Goal: Task Accomplishment & Management: Complete application form

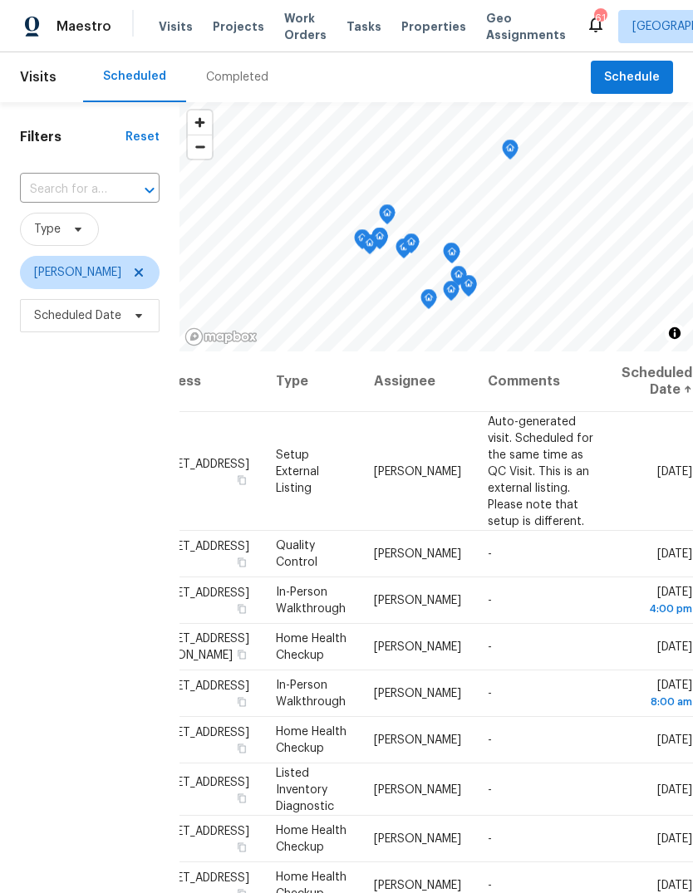
scroll to position [0, 135]
click at [0, 0] on icon at bounding box center [0, 0] width 0 height 0
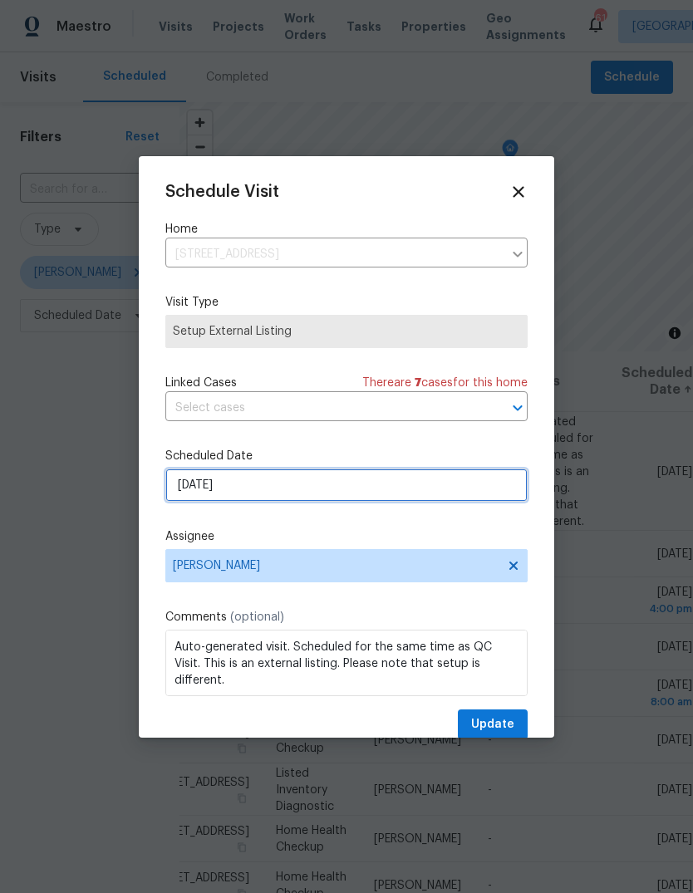
click at [483, 494] on input "8/27/2025" at bounding box center [346, 484] width 362 height 33
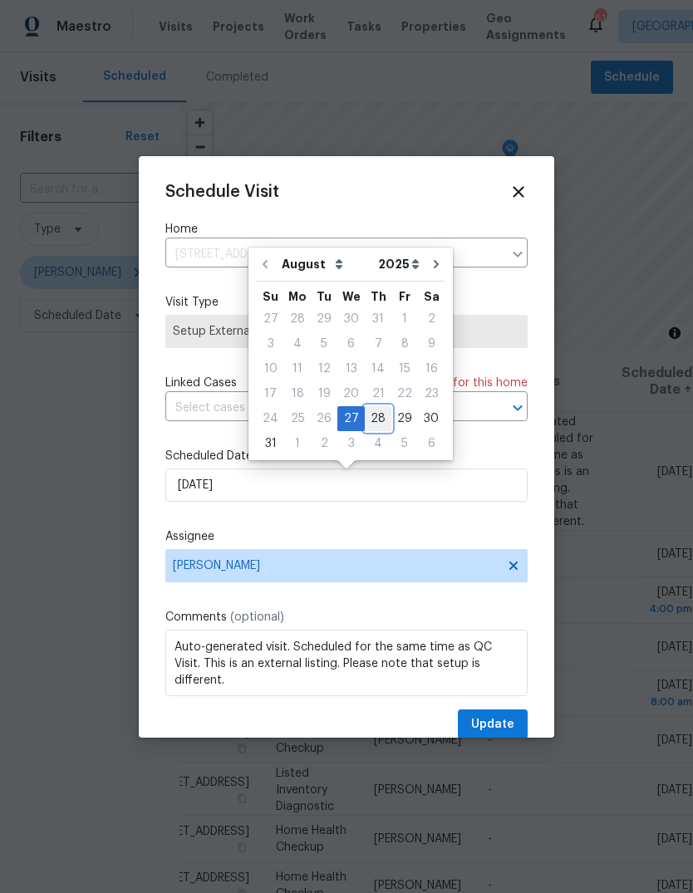
click at [371, 419] on div "28" at bounding box center [378, 418] width 27 height 23
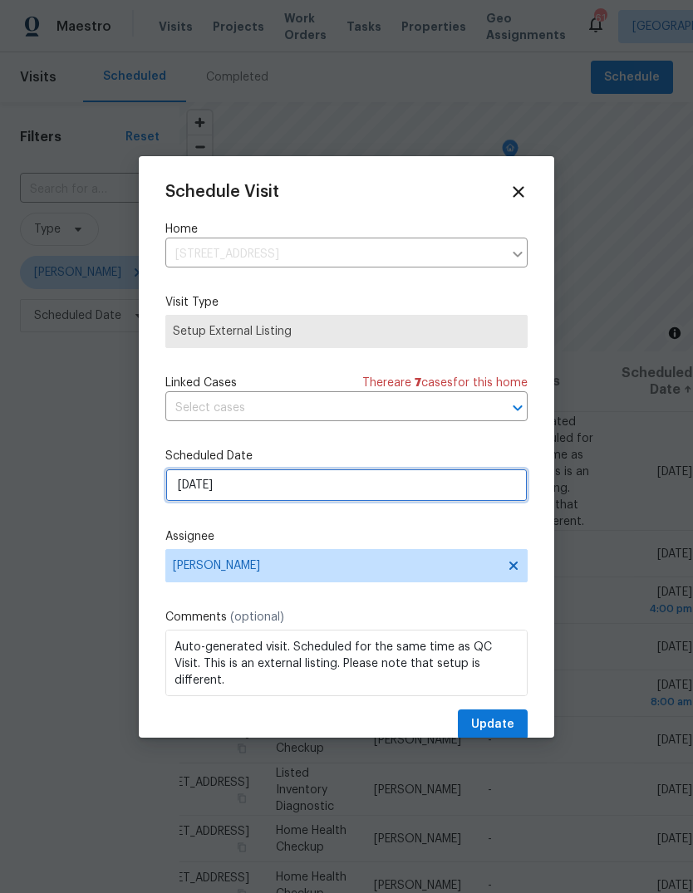
click at [465, 486] on input "8/28/2025" at bounding box center [346, 484] width 362 height 33
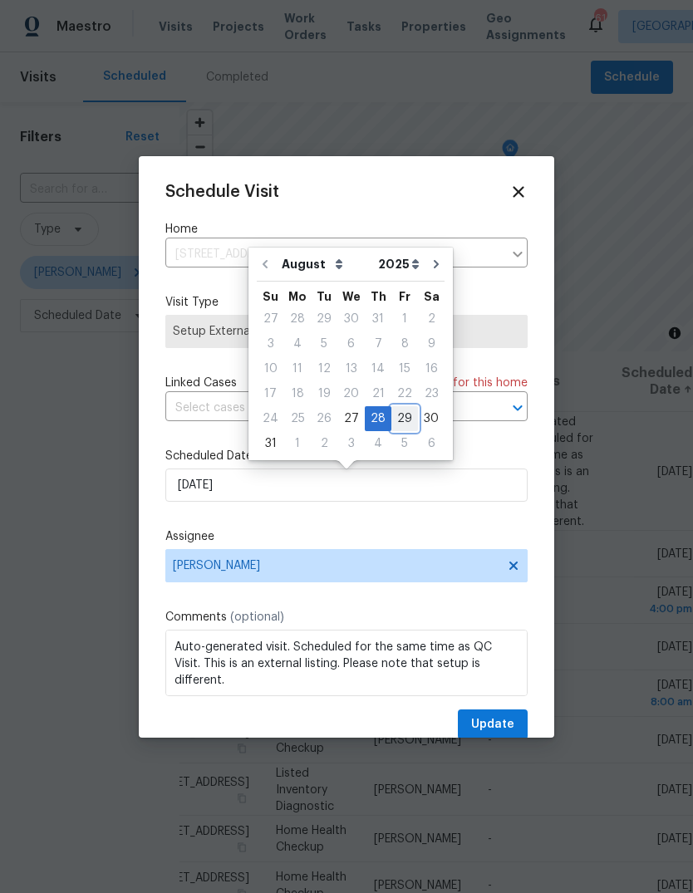
click at [400, 416] on div "29" at bounding box center [404, 418] width 27 height 23
type input "8/29/2025"
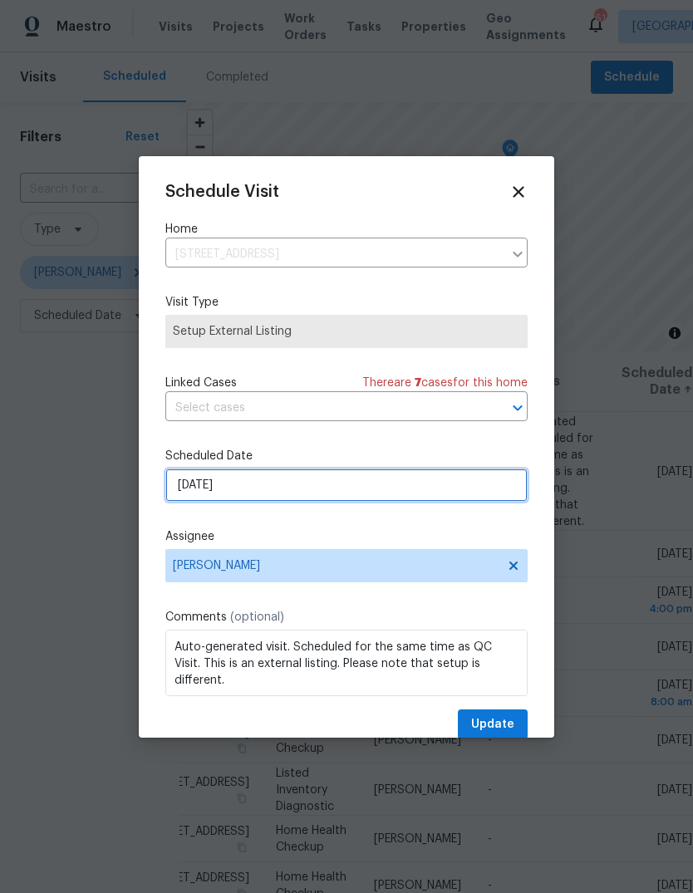
click at [474, 485] on input "8/29/2025" at bounding box center [346, 484] width 362 height 33
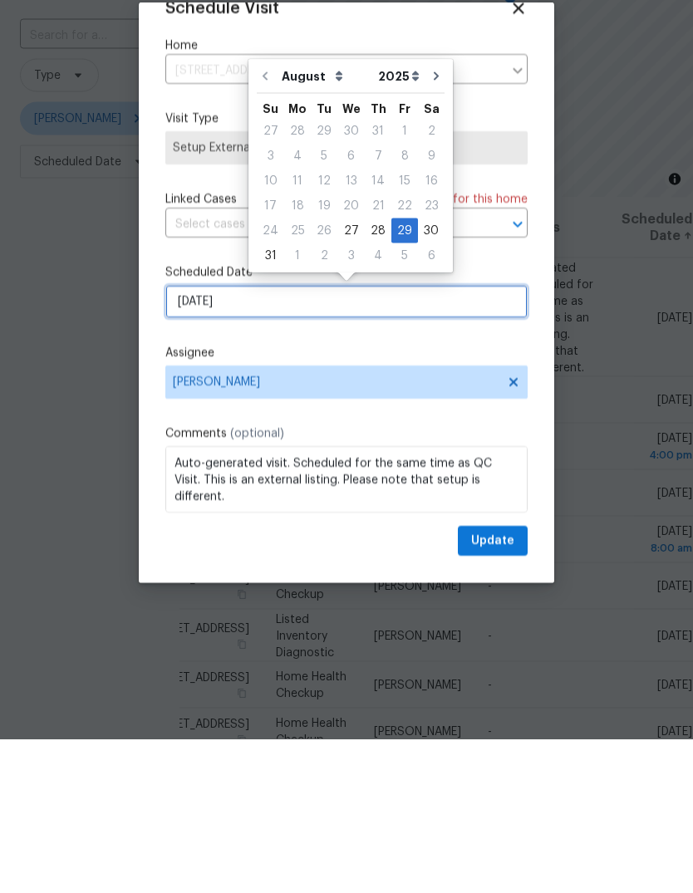
scroll to position [32, 0]
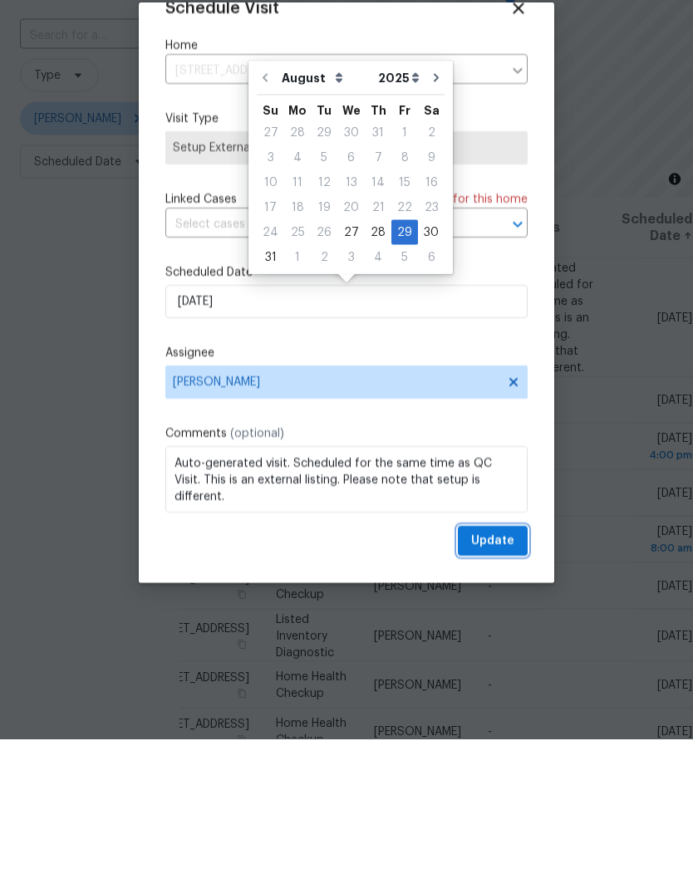
click at [509, 685] on span "Update" at bounding box center [492, 695] width 43 height 21
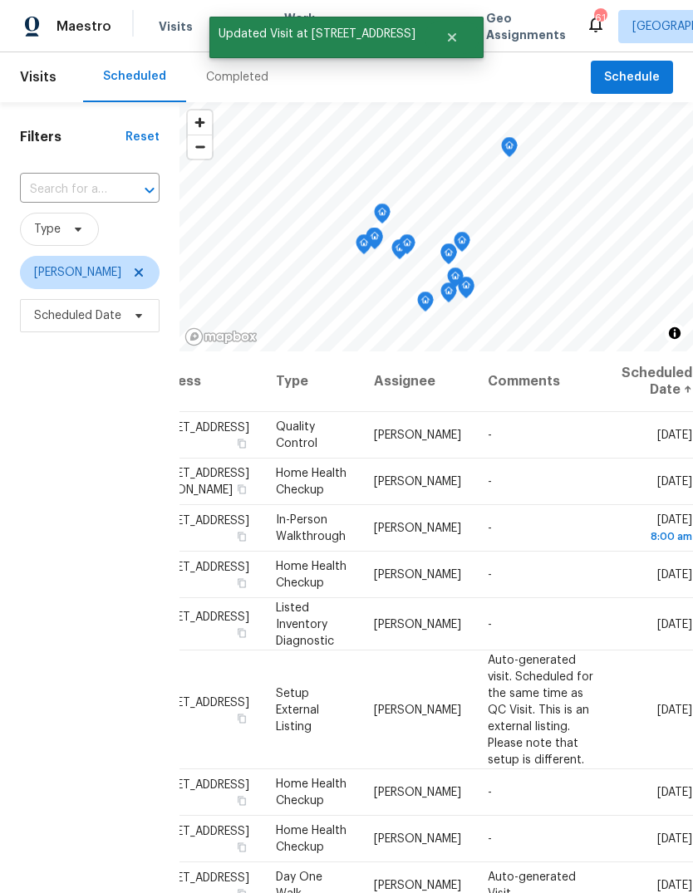
scroll to position [0, 135]
click at [0, 0] on icon at bounding box center [0, 0] width 0 height 0
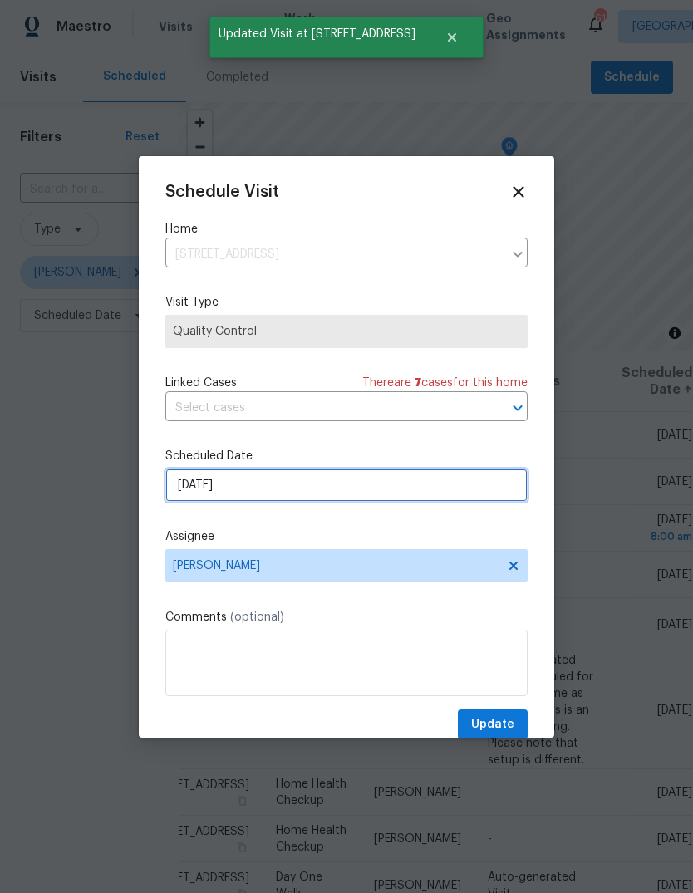
click at [471, 495] on input "8/27/2025" at bounding box center [346, 484] width 362 height 33
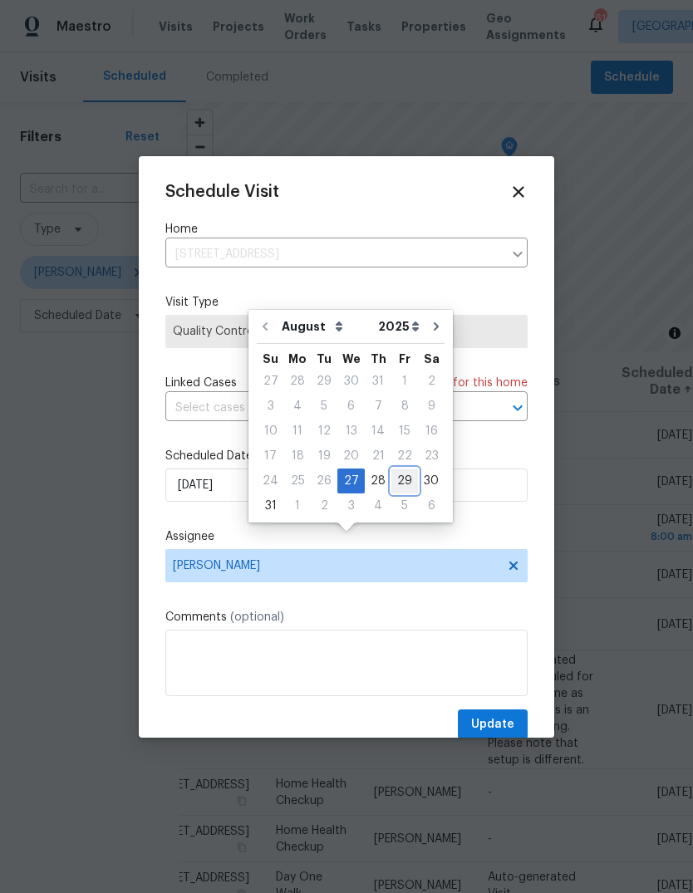
click at [398, 469] on div "29" at bounding box center [404, 480] width 27 height 23
type input "8/29/2025"
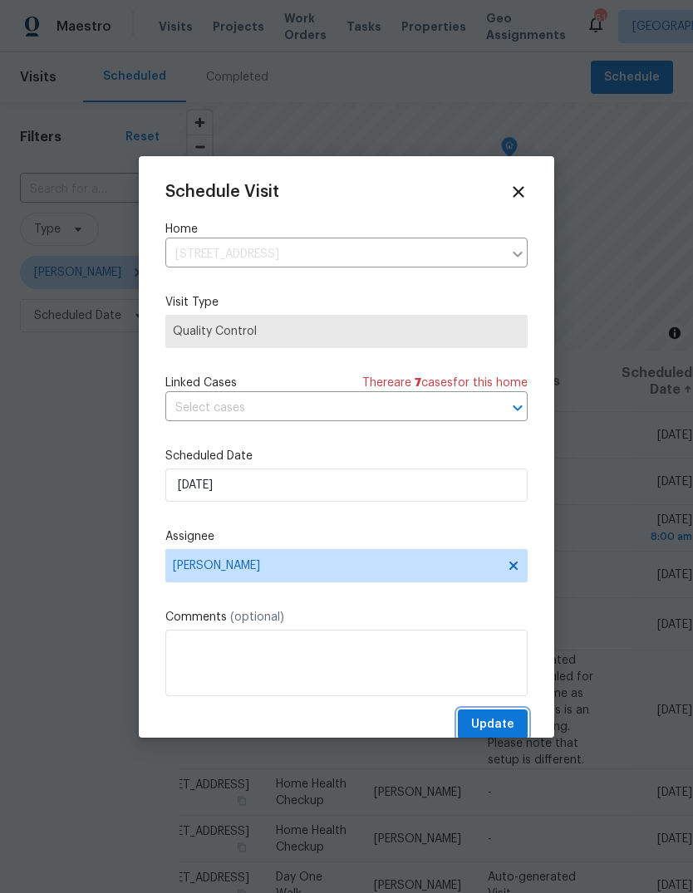
click at [506, 720] on span "Update" at bounding box center [492, 724] width 43 height 21
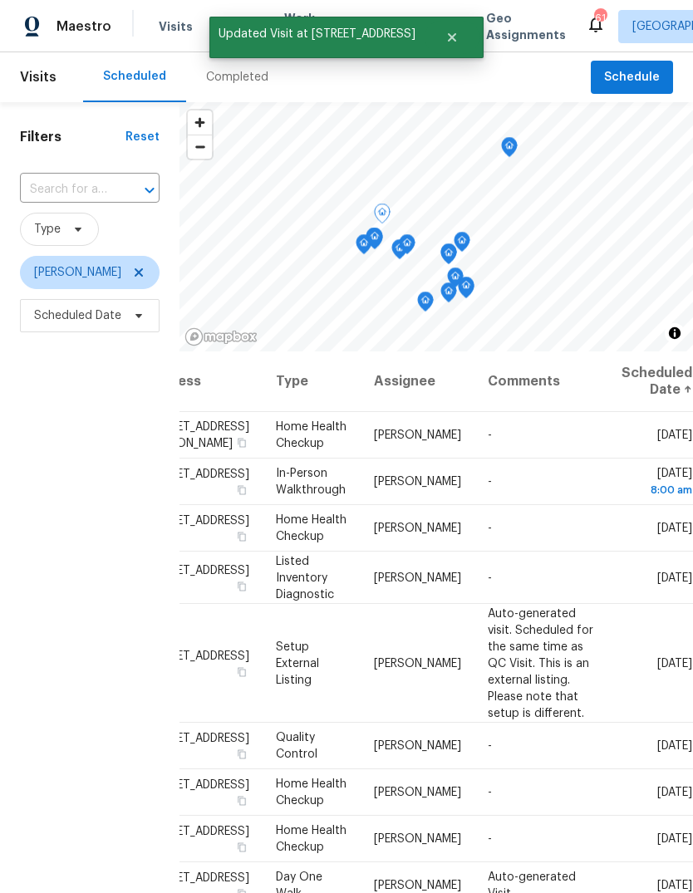
click at [0, 0] on icon at bounding box center [0, 0] width 0 height 0
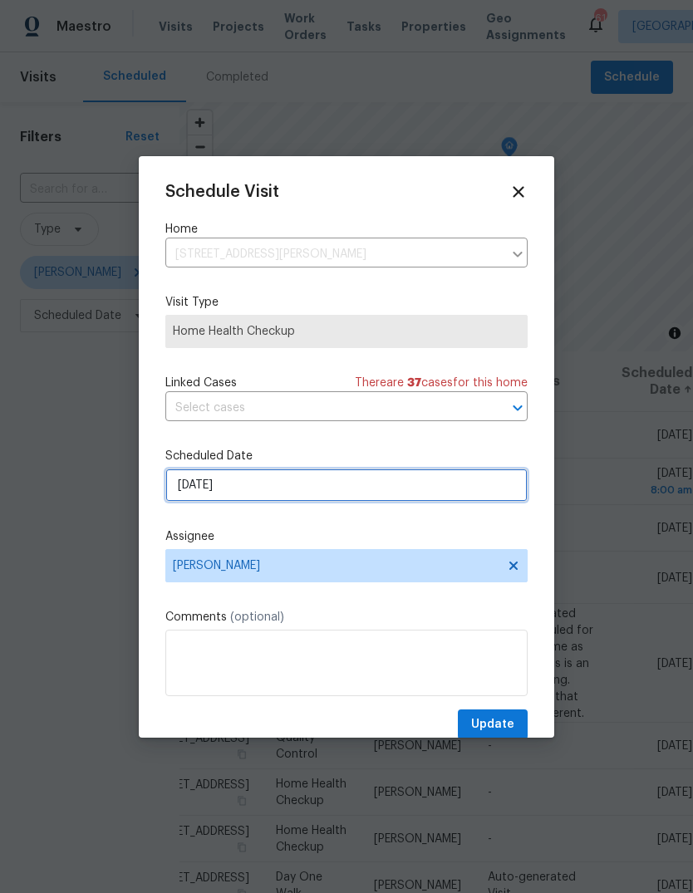
click at [468, 491] on input "8/27/2025" at bounding box center [346, 484] width 362 height 33
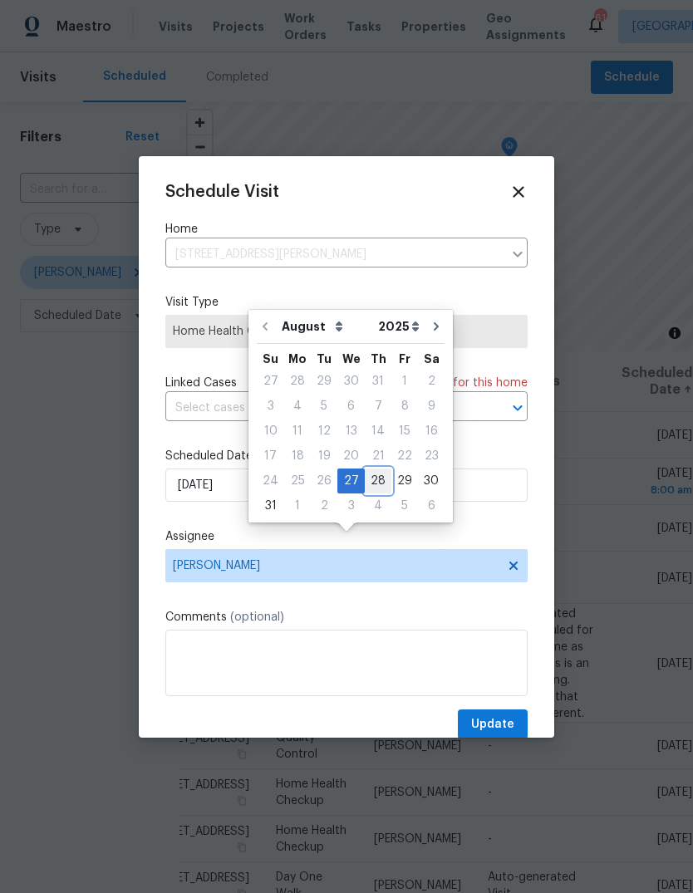
click at [371, 469] on div "28" at bounding box center [378, 480] width 27 height 23
type input "8/28/2025"
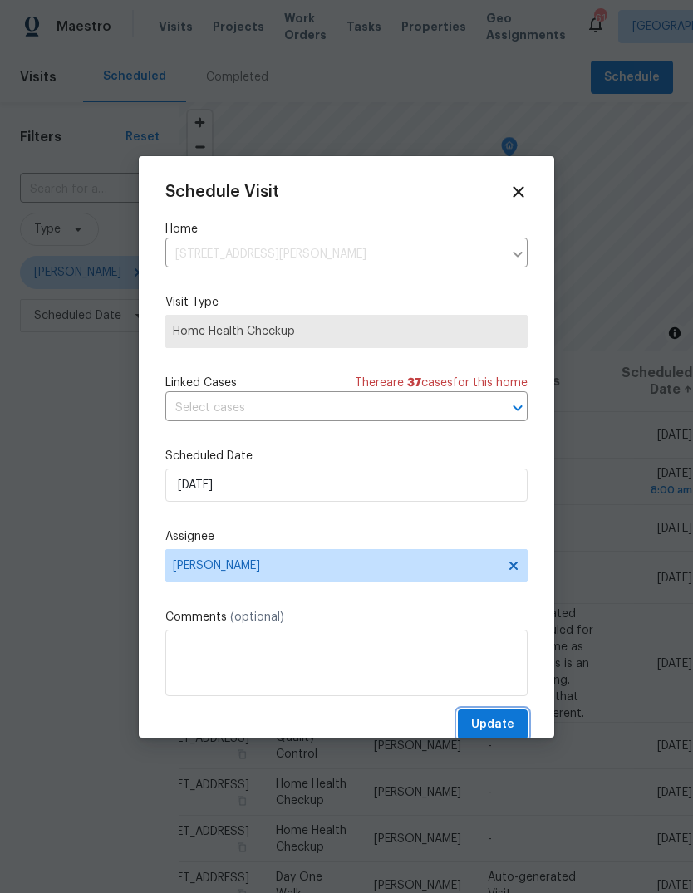
click at [504, 720] on span "Update" at bounding box center [492, 724] width 43 height 21
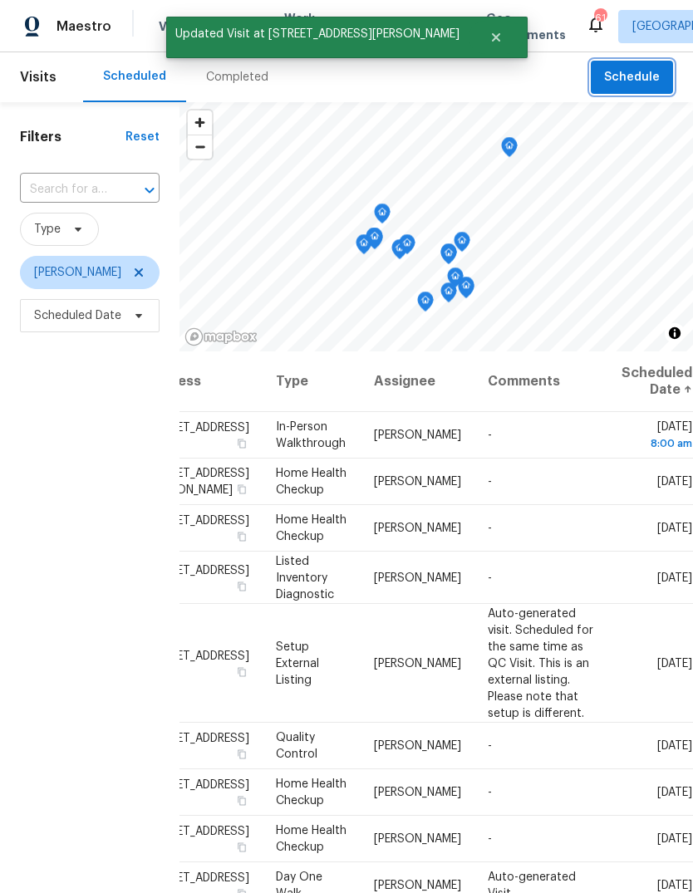
click at [638, 67] on span "Schedule" at bounding box center [632, 77] width 56 height 21
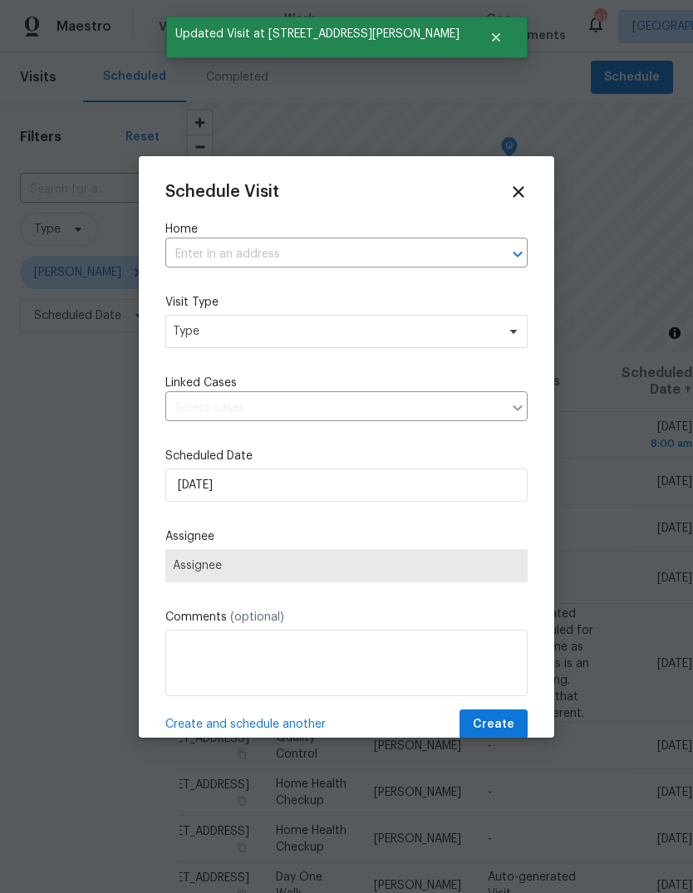
click at [439, 259] on input "text" at bounding box center [323, 255] width 316 height 26
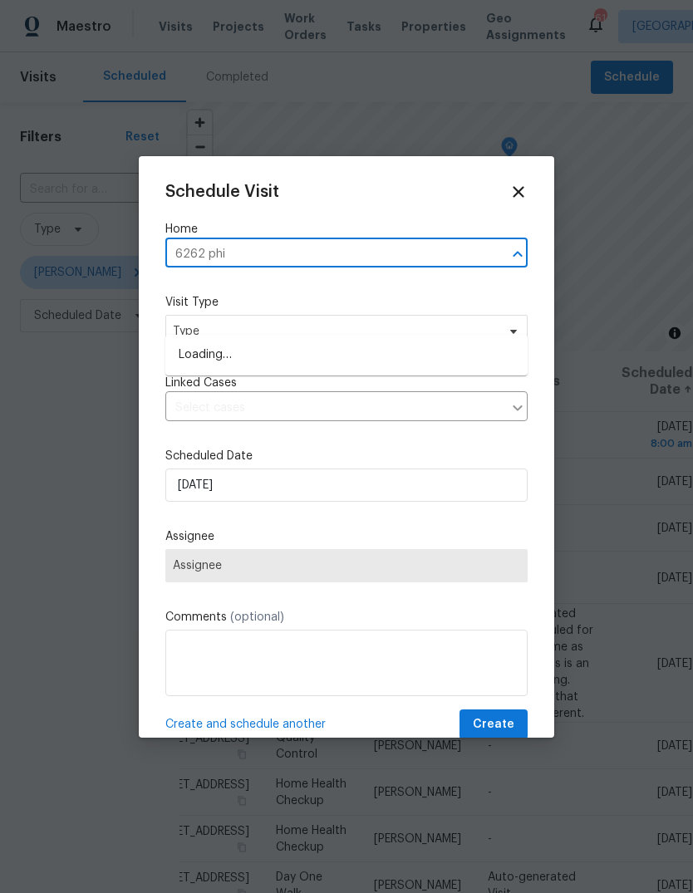
type input "6262 phil"
click at [352, 341] on li "6262 Phillips Lake Ct, Lithonia, GA 30058" at bounding box center [346, 354] width 362 height 27
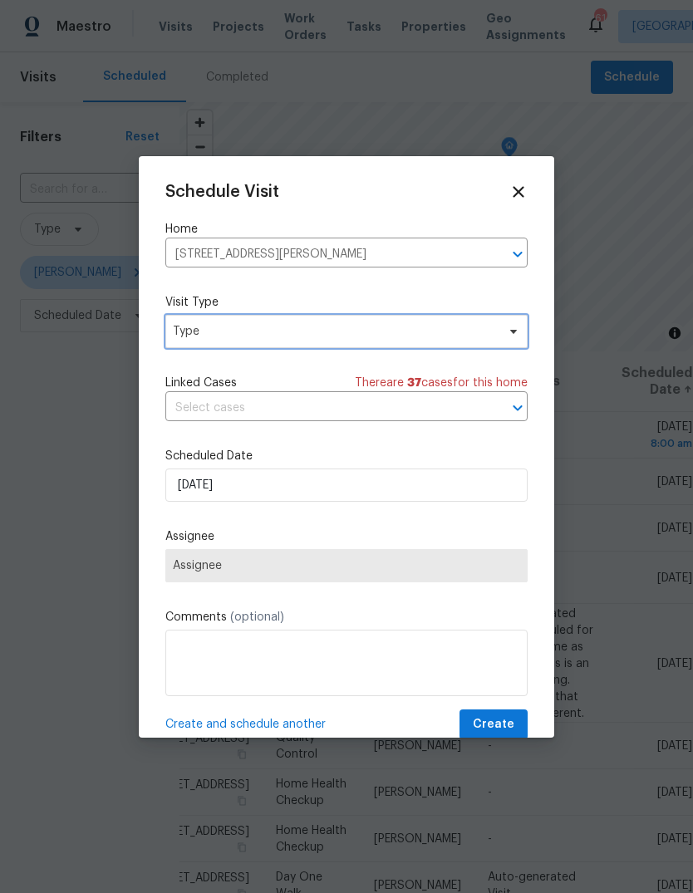
click at [412, 339] on span "Type" at bounding box center [334, 331] width 323 height 17
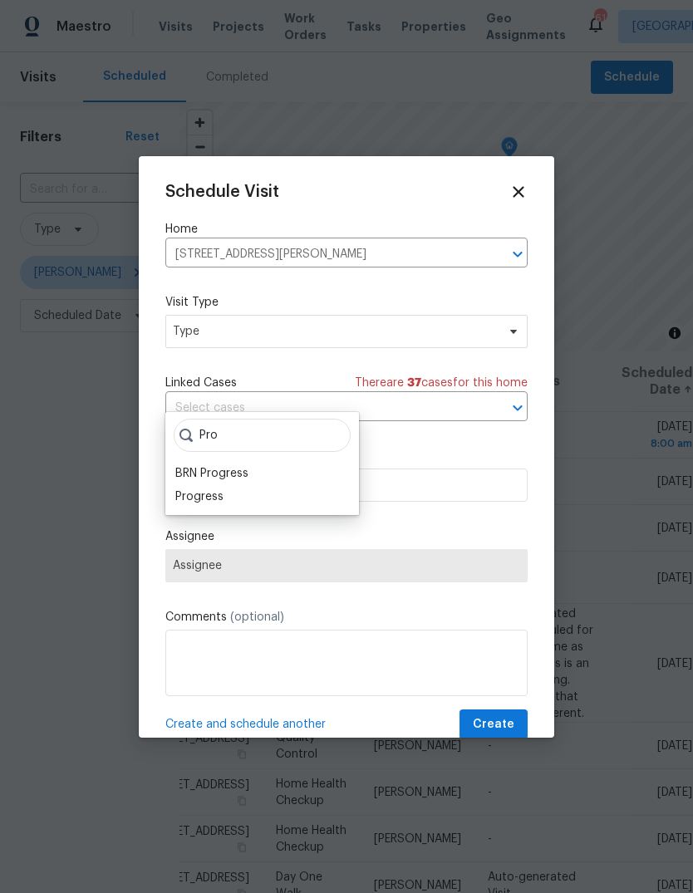
type input "Pro"
click at [194, 488] on div "Progress" at bounding box center [199, 496] width 48 height 17
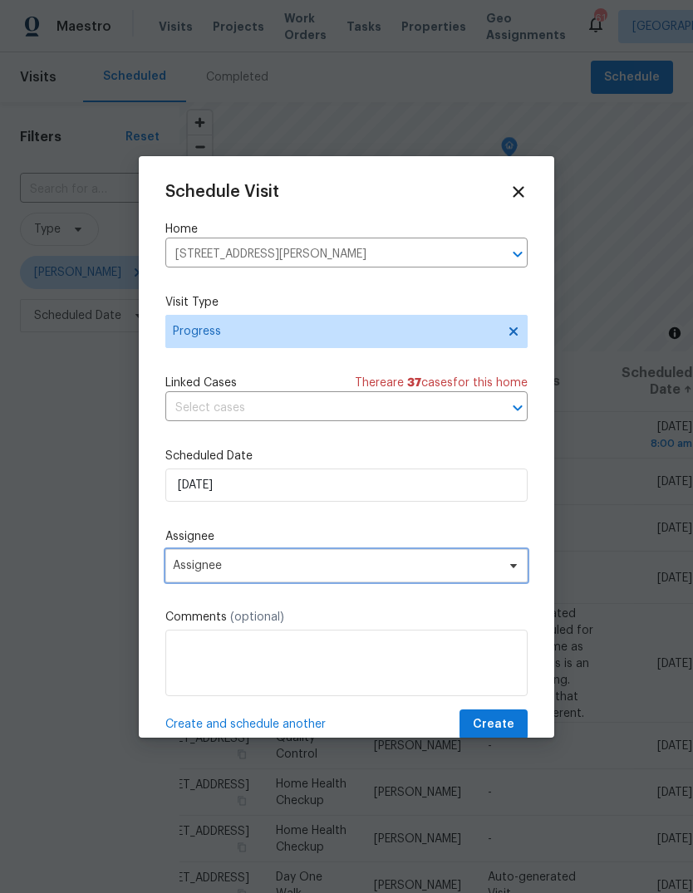
click at [190, 569] on span "Assignee" at bounding box center [336, 565] width 326 height 13
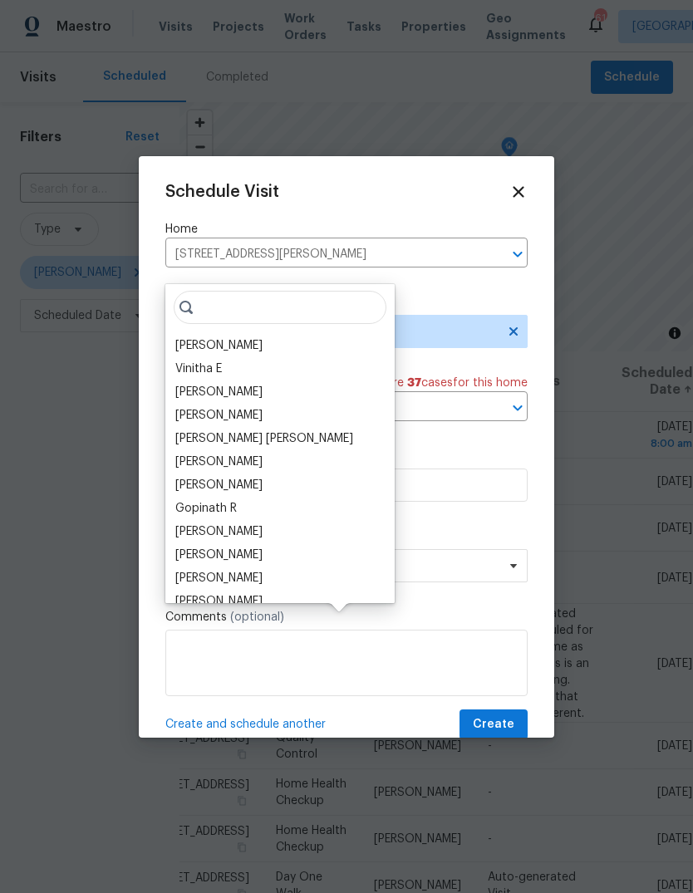
click at [197, 337] on div "[PERSON_NAME]" at bounding box center [218, 345] width 87 height 17
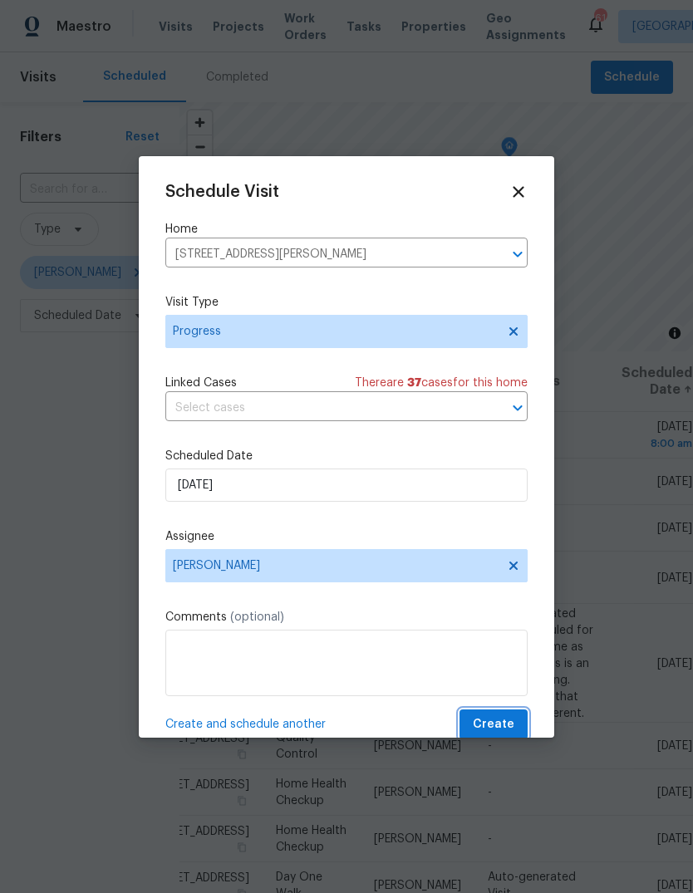
click at [509, 727] on span "Create" at bounding box center [494, 724] width 42 height 21
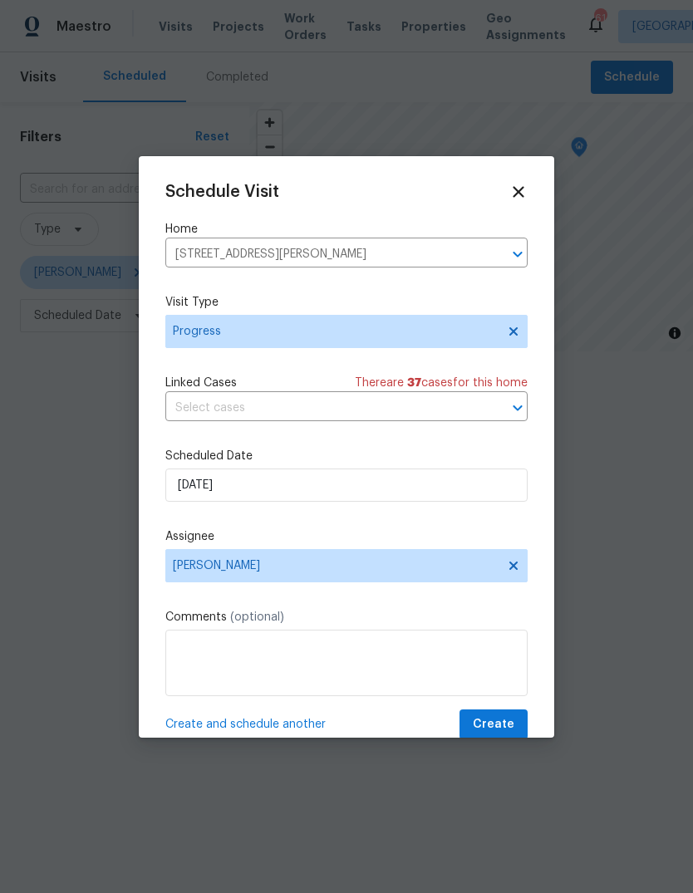
scroll to position [0, 0]
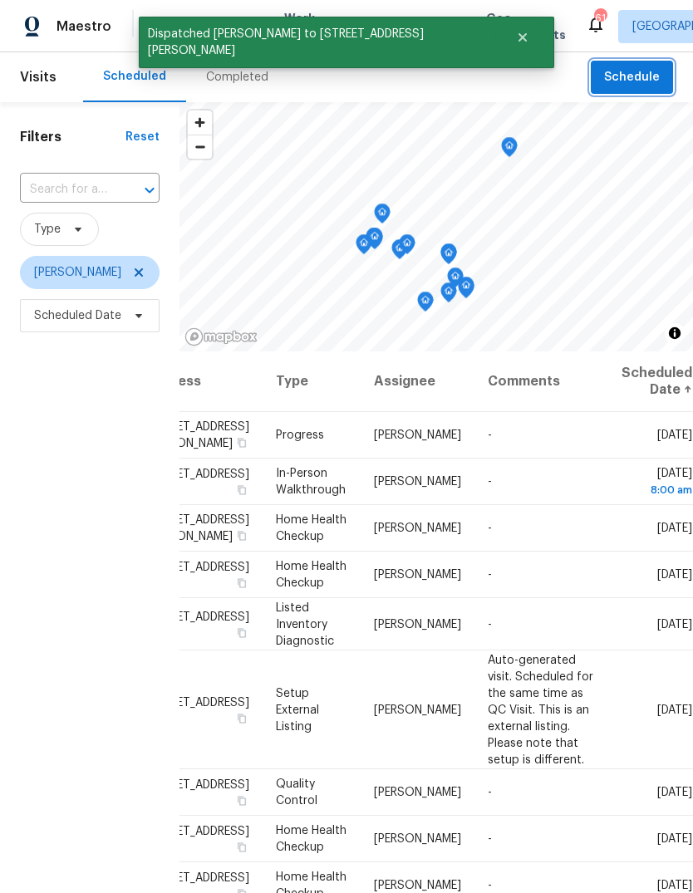
click at [627, 75] on span "Schedule" at bounding box center [632, 77] width 56 height 21
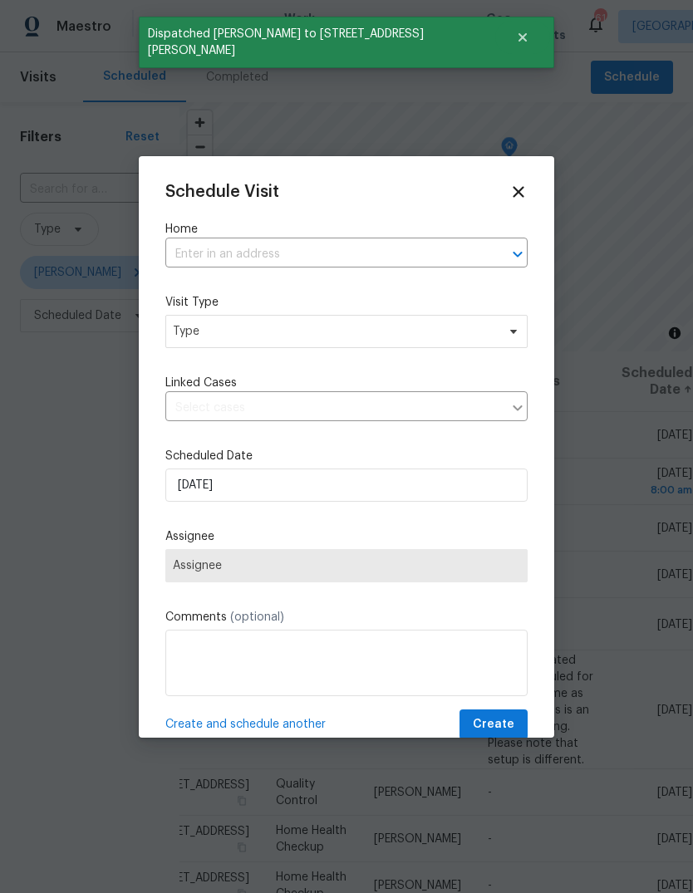
click at [408, 252] on input "text" at bounding box center [323, 255] width 316 height 26
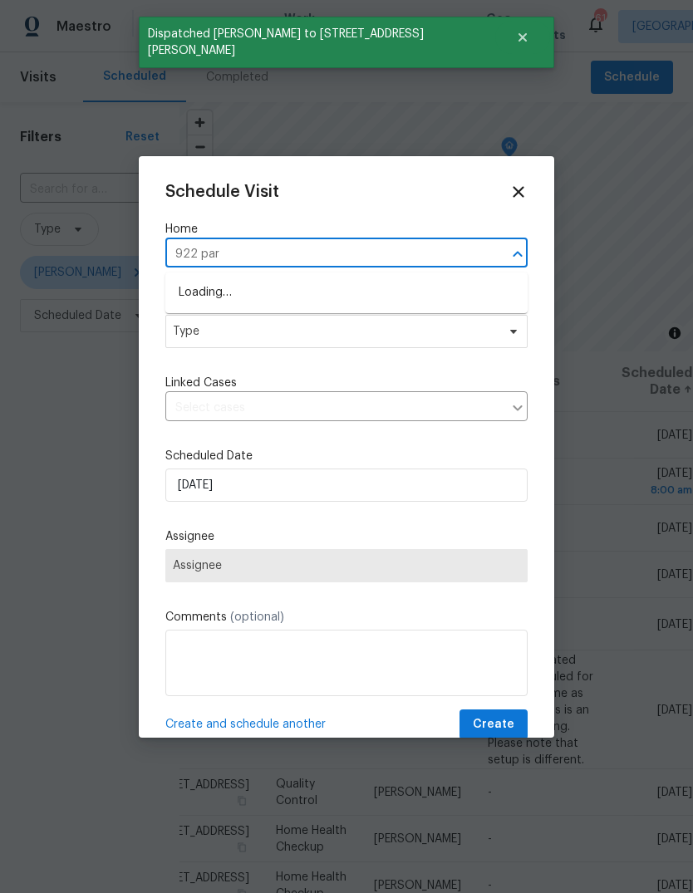
type input "922 park"
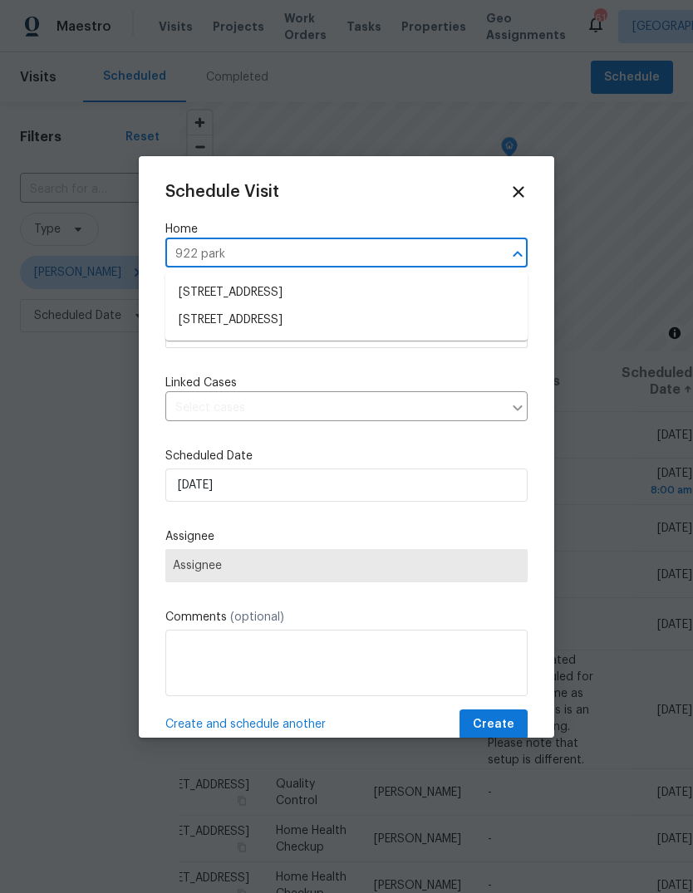
click at [218, 322] on li "922 Park Pl NE, Conyers, GA 30012" at bounding box center [346, 319] width 362 height 27
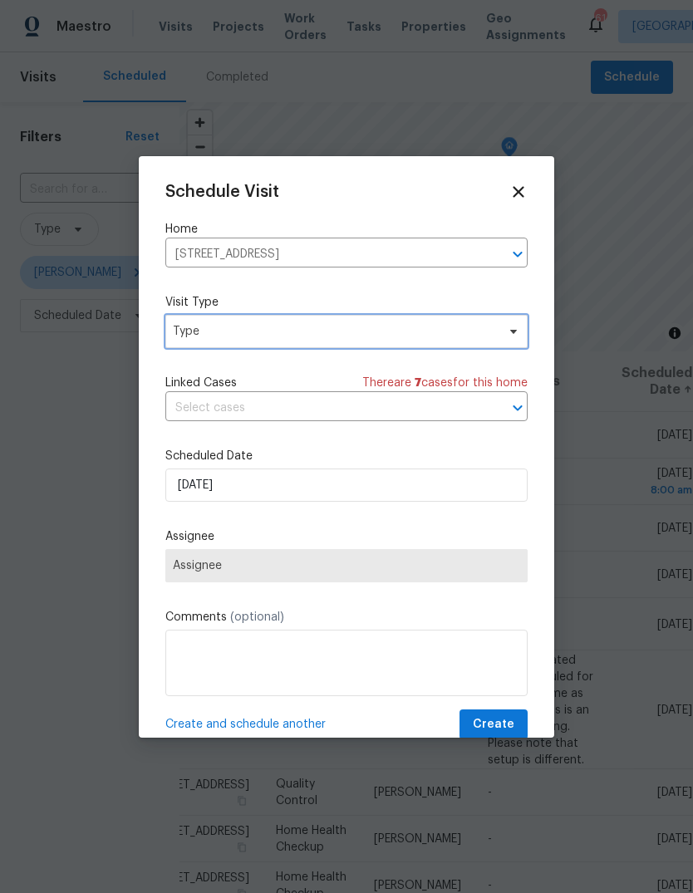
click at [208, 333] on span "Type" at bounding box center [334, 331] width 323 height 17
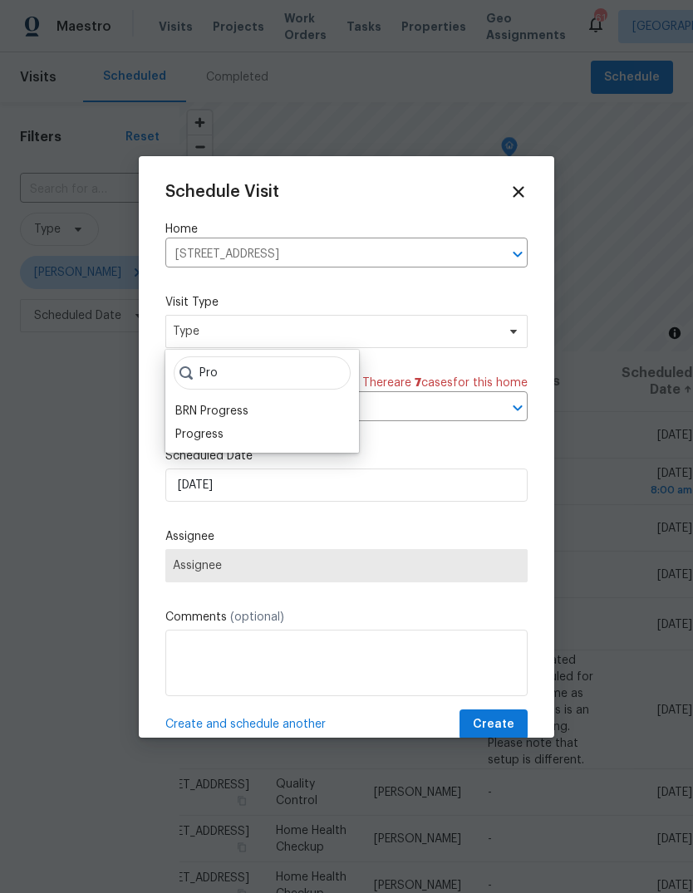
type input "Pro"
click at [194, 436] on div "Progress" at bounding box center [199, 434] width 48 height 17
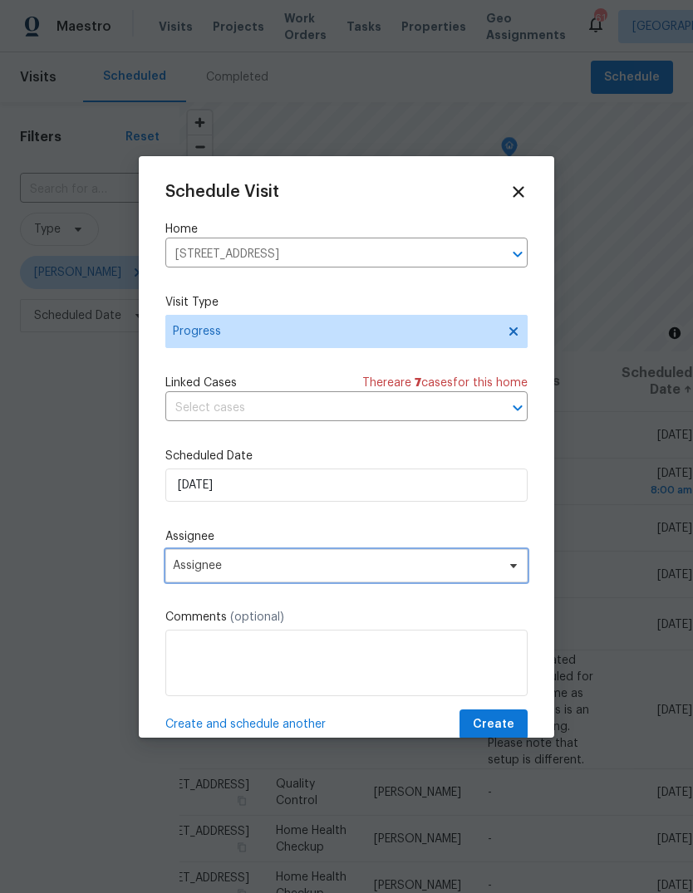
click at [202, 567] on span "Assignee" at bounding box center [336, 565] width 326 height 13
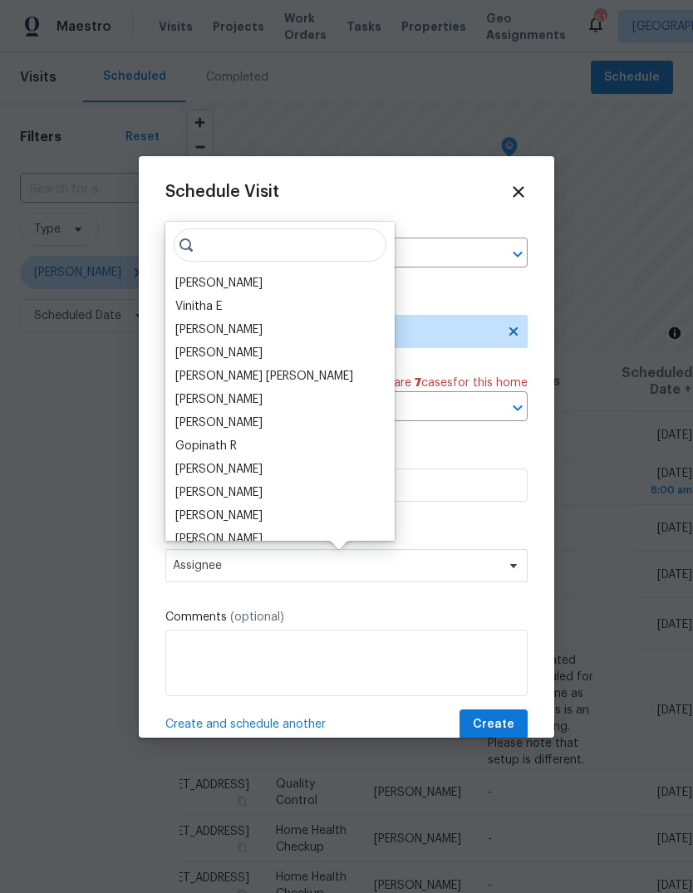
click at [196, 282] on div "[PERSON_NAME]" at bounding box center [218, 283] width 87 height 17
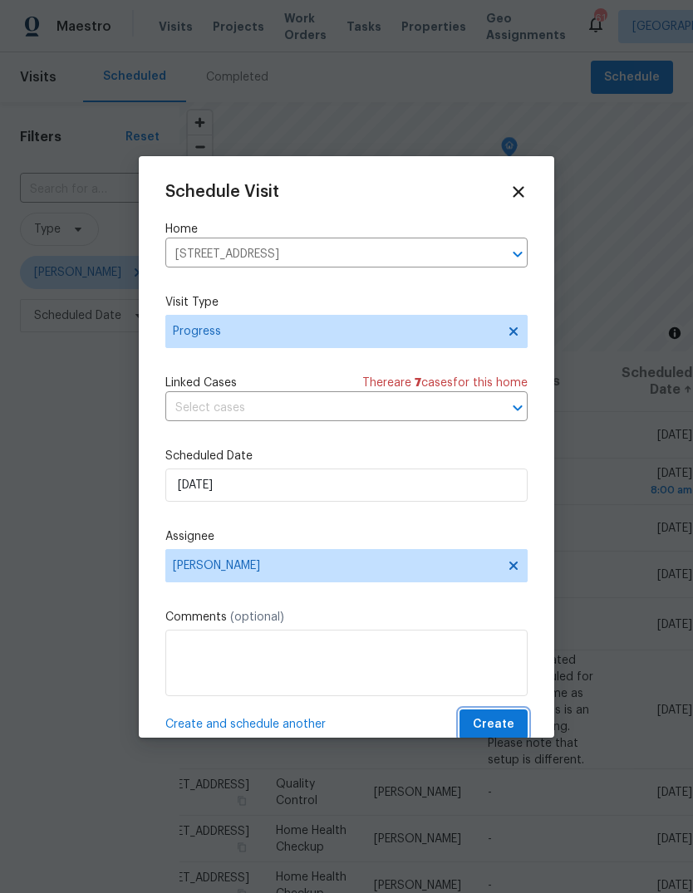
click at [516, 721] on button "Create" at bounding box center [493, 724] width 68 height 31
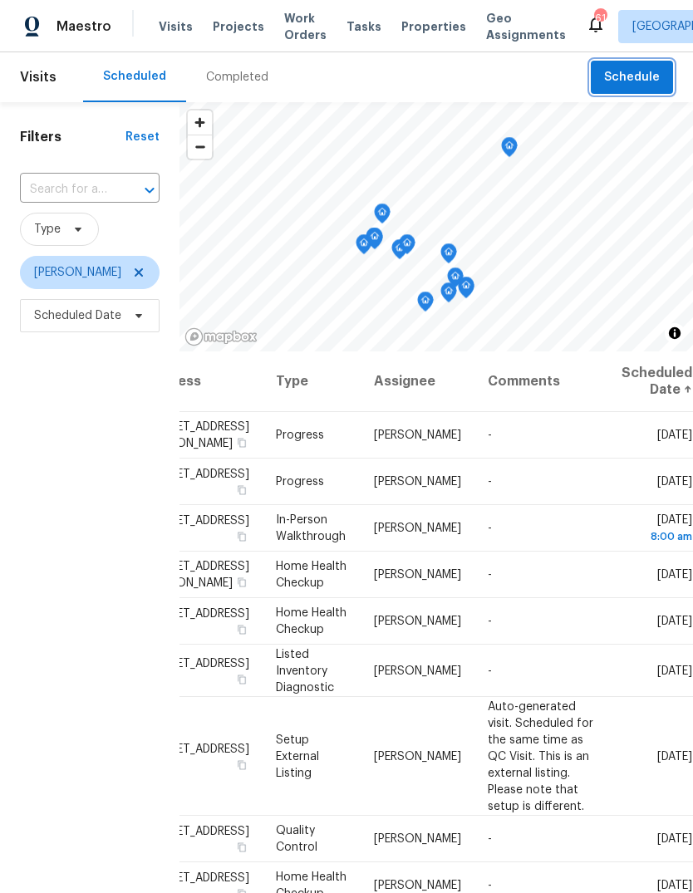
click at [625, 75] on span "Schedule" at bounding box center [632, 77] width 56 height 21
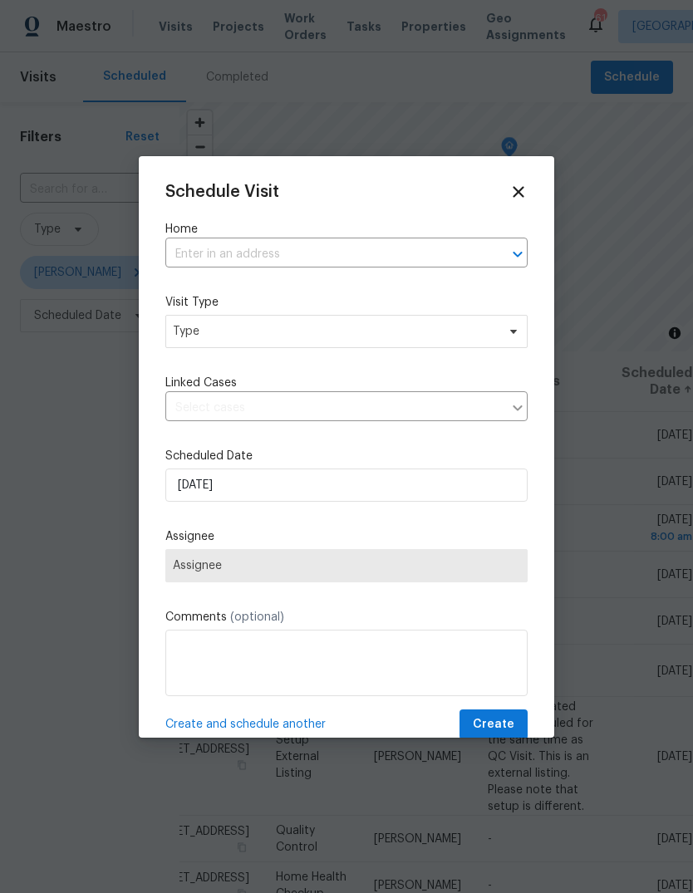
click at [461, 251] on input "text" at bounding box center [323, 255] width 316 height 26
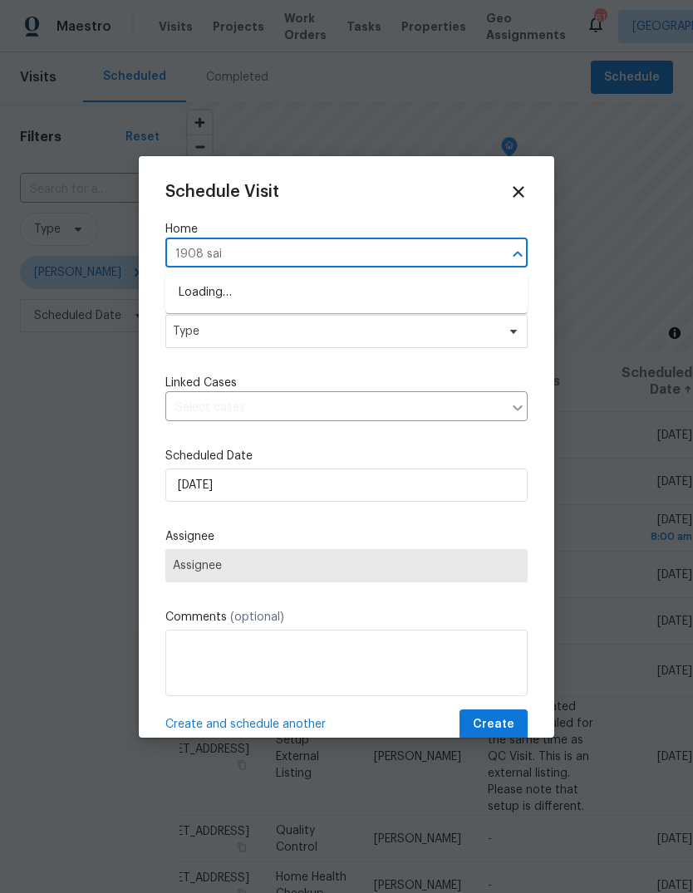
type input "1908 sail"
click at [351, 282] on li "1908 Sailcloth St, Lithonia, GA 30058" at bounding box center [346, 292] width 362 height 27
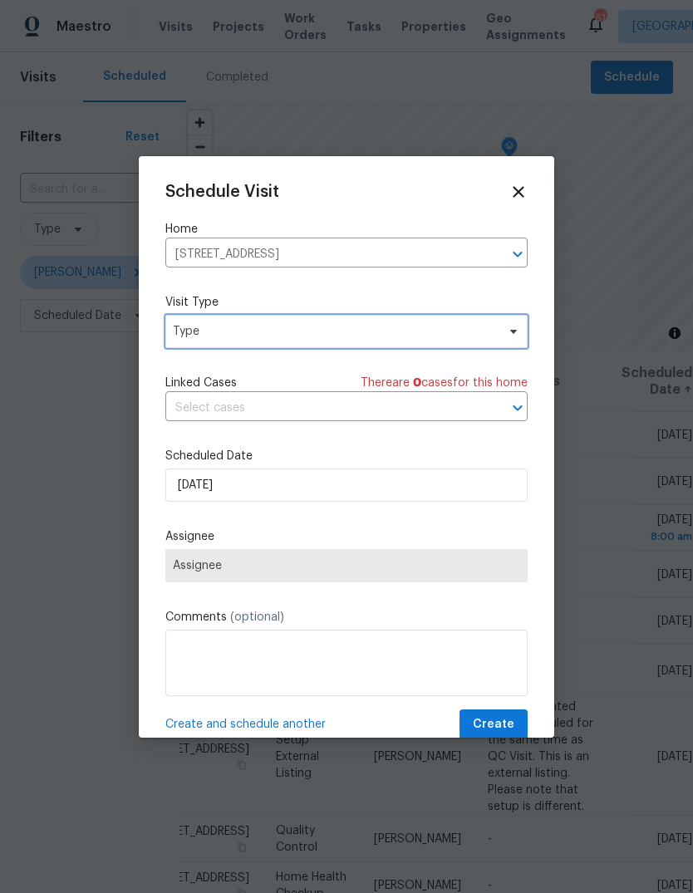
click at [481, 331] on span "Type" at bounding box center [334, 331] width 323 height 17
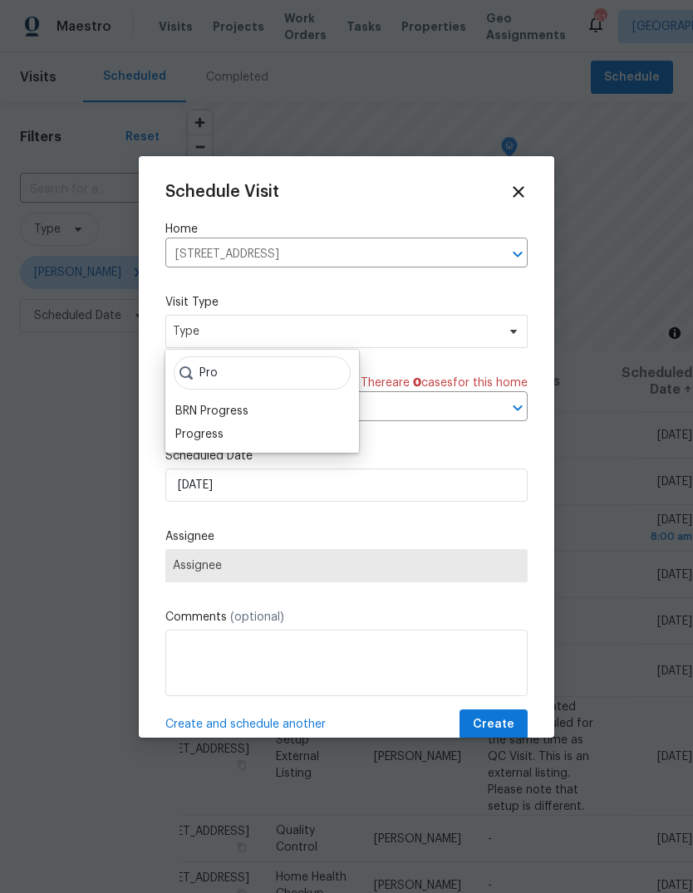
type input "Pro"
click at [194, 440] on div "Progress" at bounding box center [199, 434] width 48 height 17
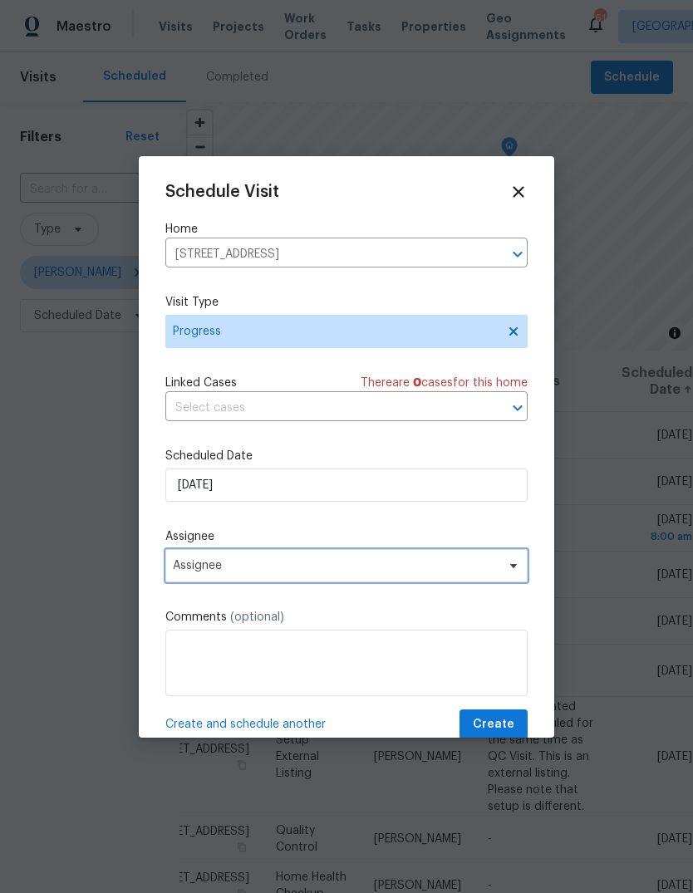
click at [204, 565] on span "Assignee" at bounding box center [336, 565] width 326 height 13
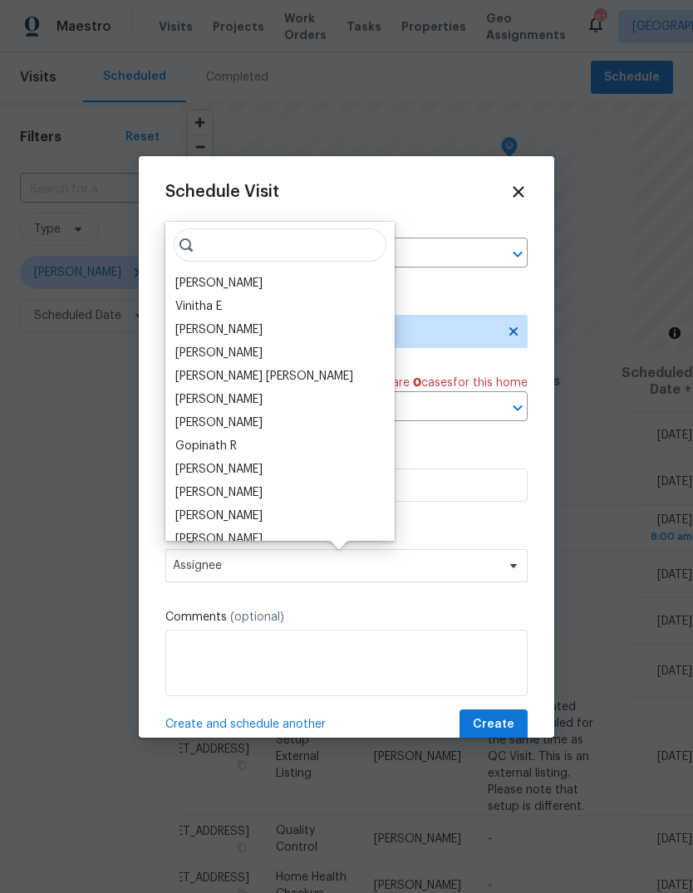
click at [194, 287] on div "[PERSON_NAME]" at bounding box center [218, 283] width 87 height 17
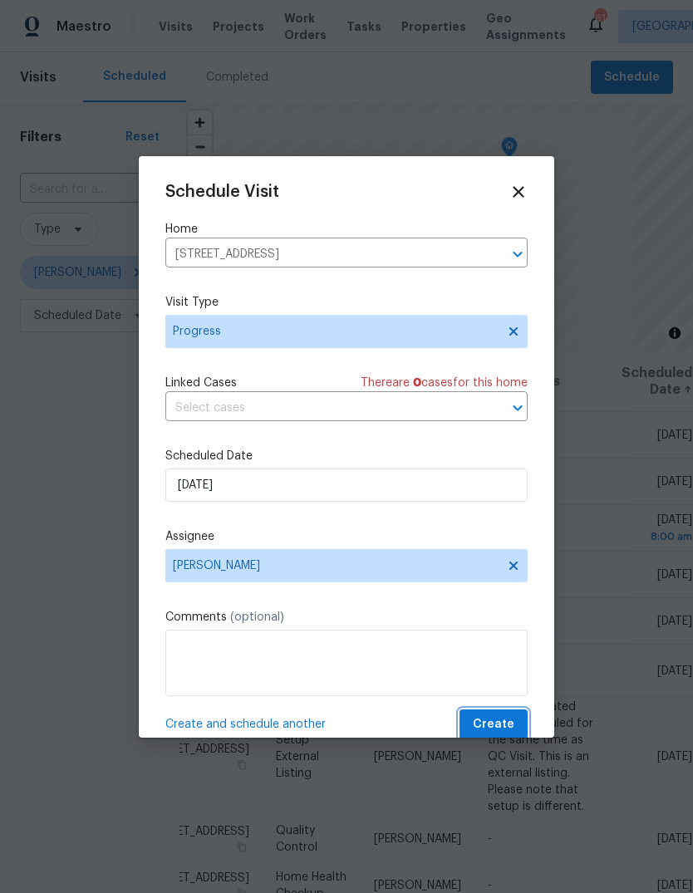
click at [519, 717] on button "Create" at bounding box center [493, 724] width 68 height 31
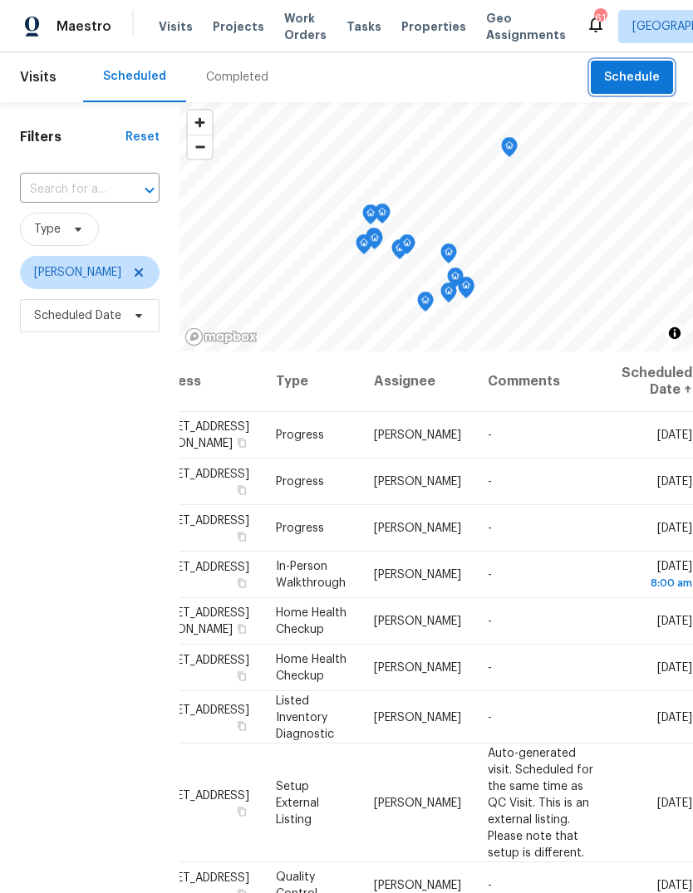
click at [637, 73] on span "Schedule" at bounding box center [632, 77] width 56 height 21
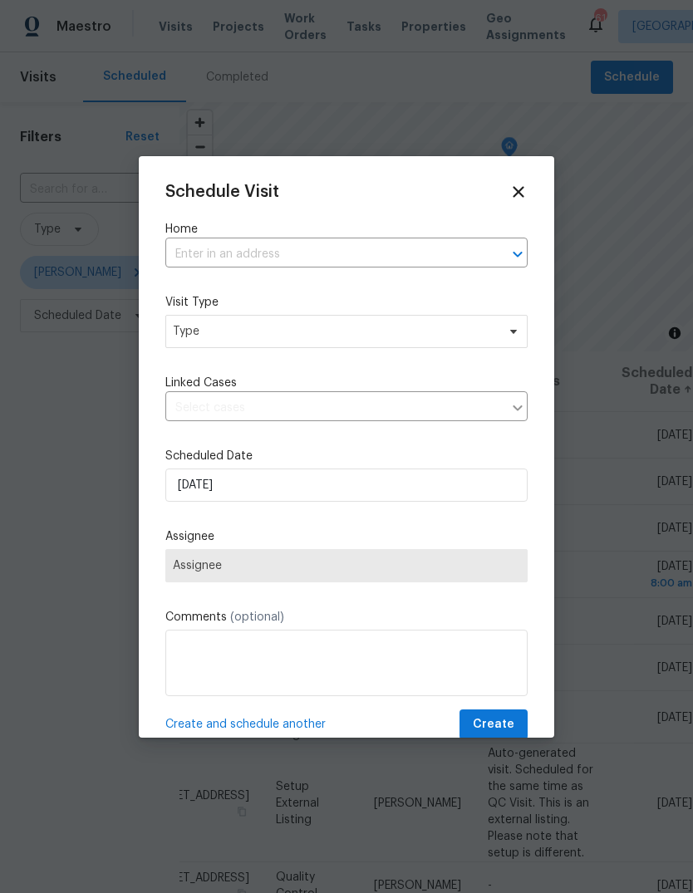
click at [460, 255] on input "text" at bounding box center [323, 255] width 316 height 26
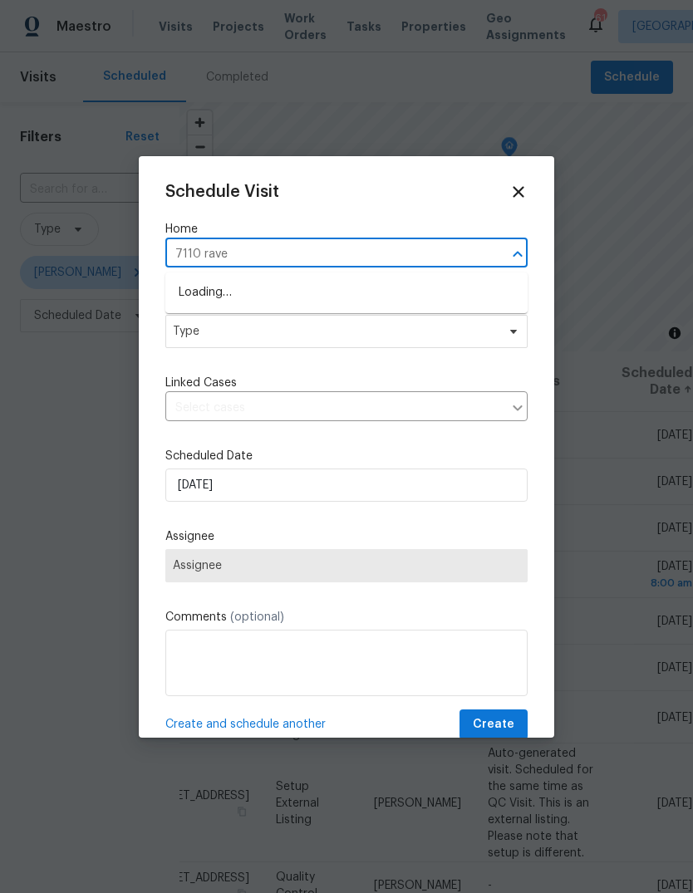
type input "7110 raven"
click at [220, 292] on li "7110 Ravenwood Ln, Lithonia, GA 30038" at bounding box center [346, 292] width 362 height 27
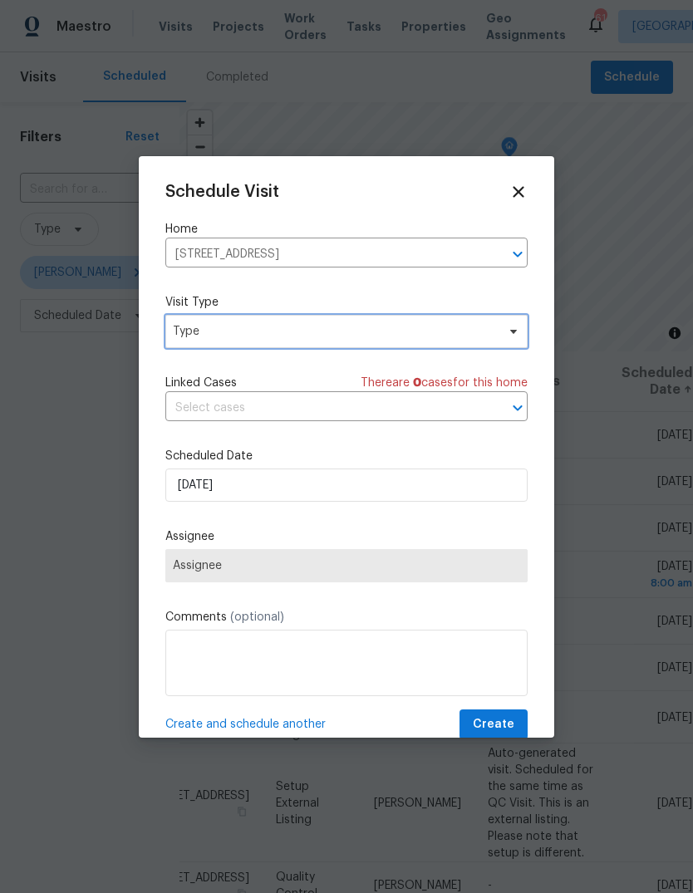
click at [208, 337] on span "Type" at bounding box center [334, 331] width 323 height 17
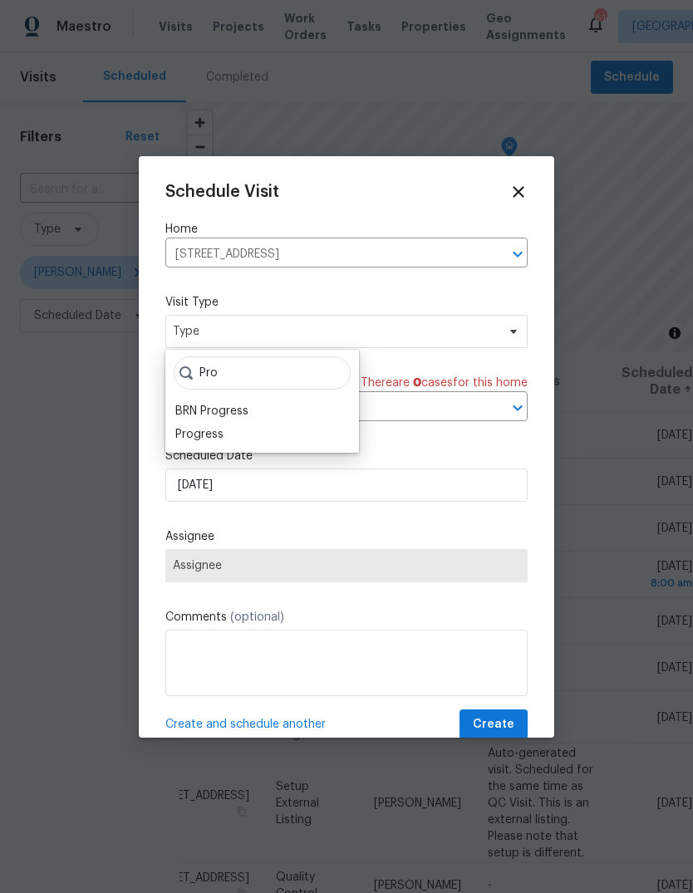
type input "Pro"
click at [188, 441] on div "Progress" at bounding box center [199, 434] width 48 height 17
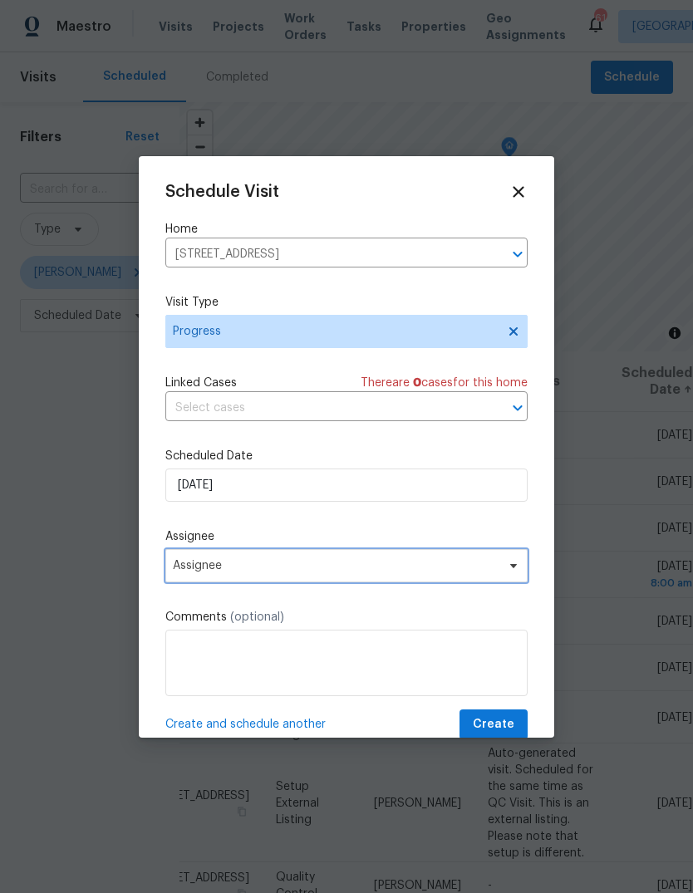
click at [203, 568] on span "Assignee" at bounding box center [336, 565] width 326 height 13
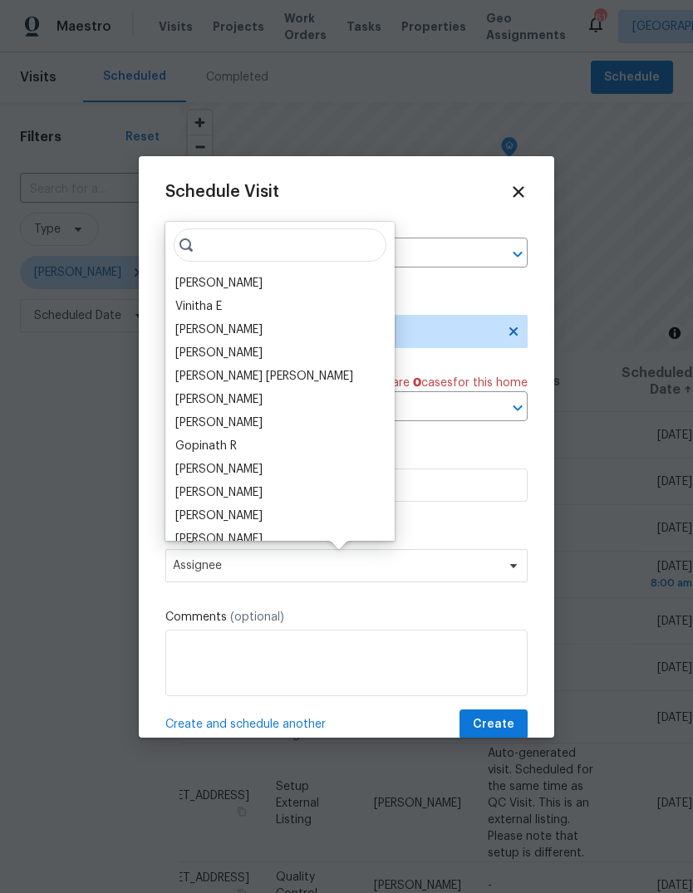
click at [198, 287] on div "[PERSON_NAME]" at bounding box center [218, 283] width 87 height 17
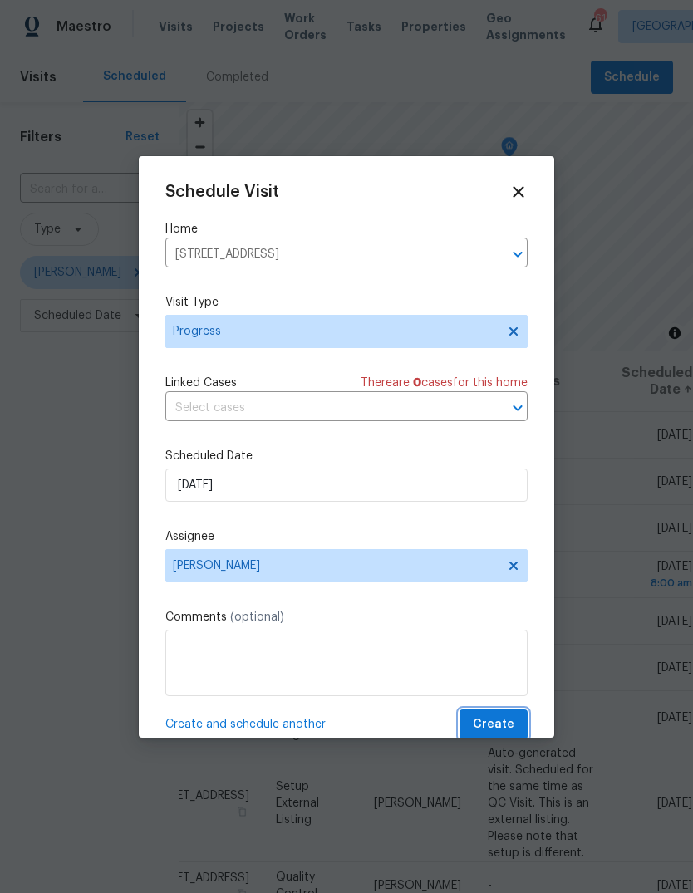
click at [524, 720] on button "Create" at bounding box center [493, 724] width 68 height 31
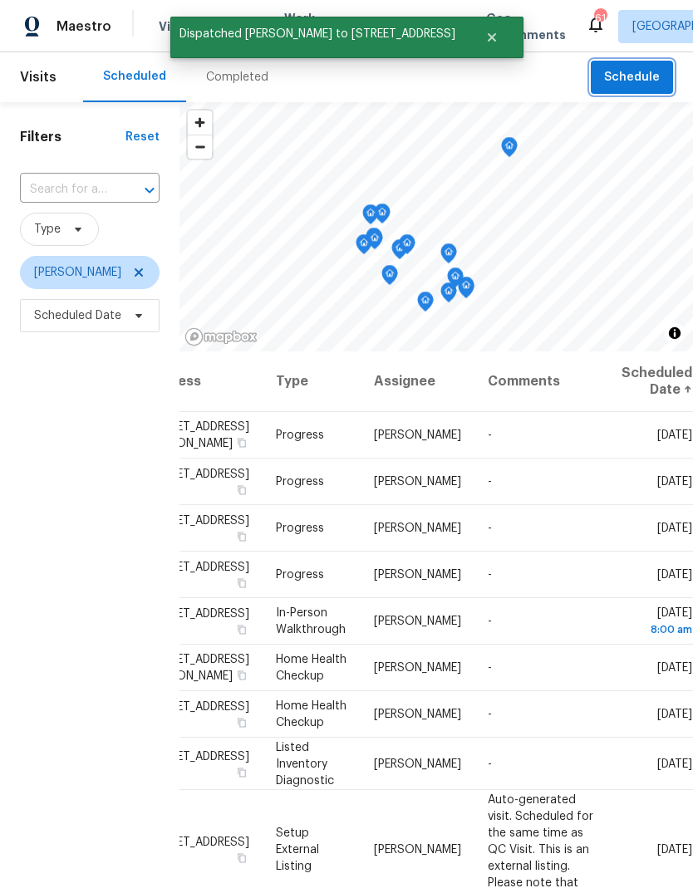
click at [623, 81] on span "Schedule" at bounding box center [632, 77] width 56 height 21
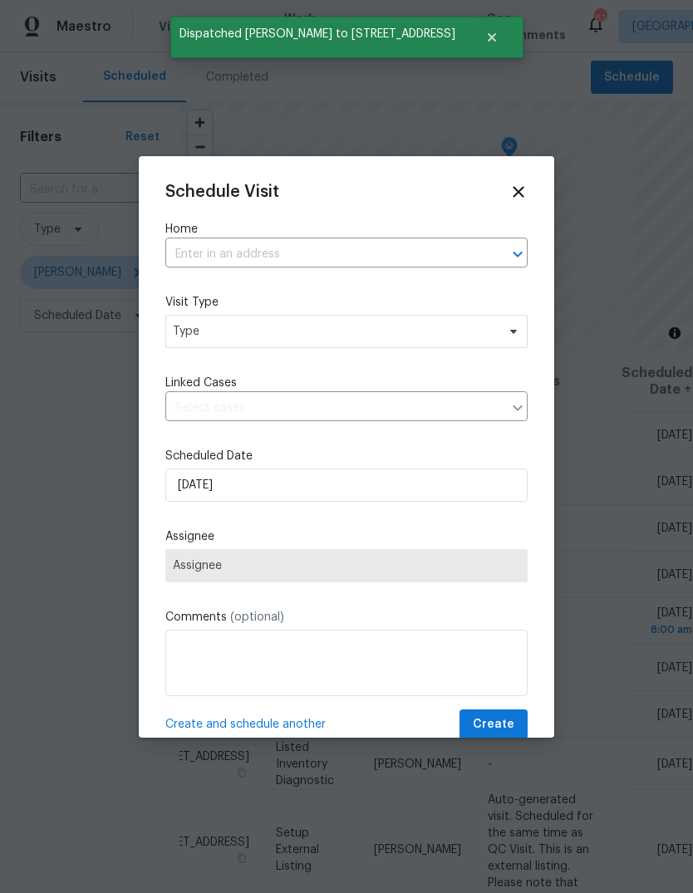
click at [453, 228] on label "Home" at bounding box center [346, 229] width 362 height 17
click at [475, 254] on input "text" at bounding box center [323, 255] width 316 height 26
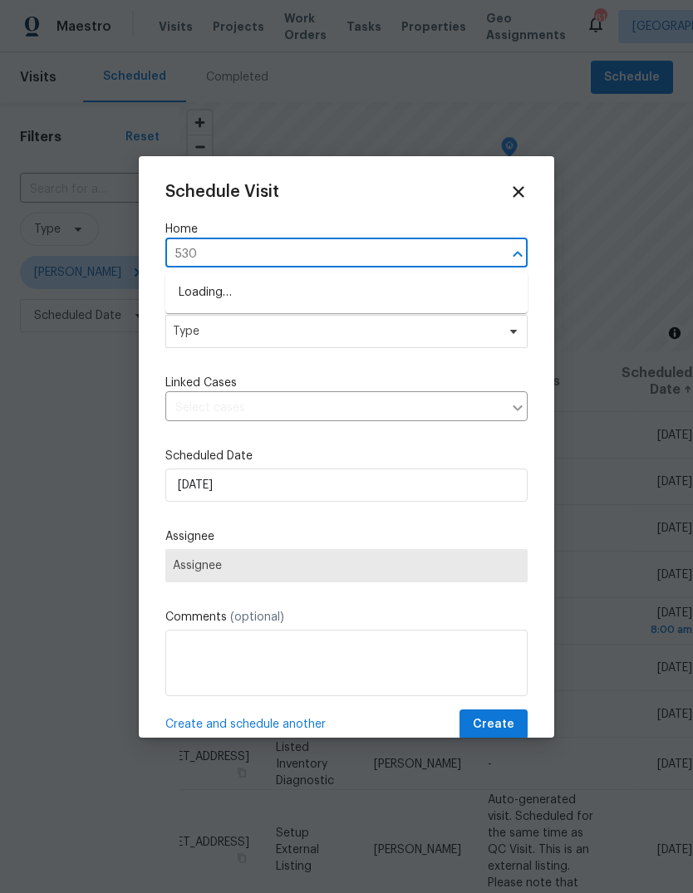
type input "530"
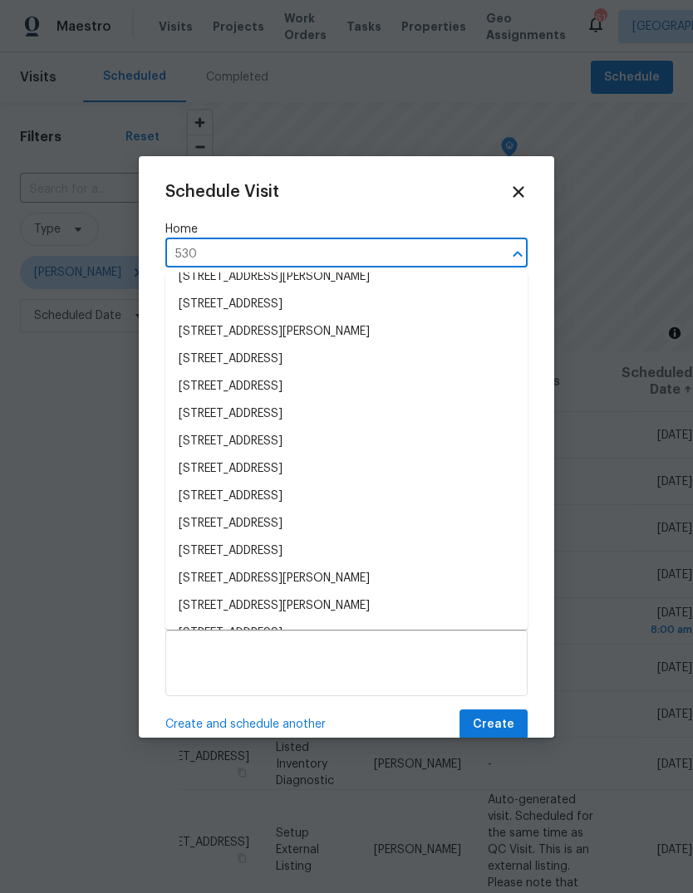
scroll to position [2071, 0]
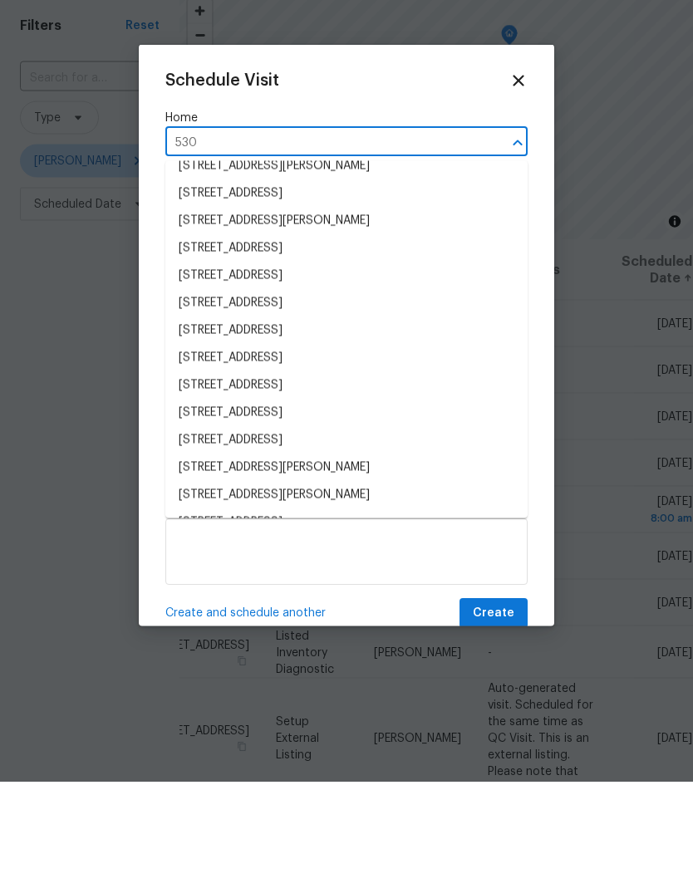
click at [349, 593] on li "530 Bell Rd SE, Conyers, GA 30094" at bounding box center [346, 606] width 362 height 27
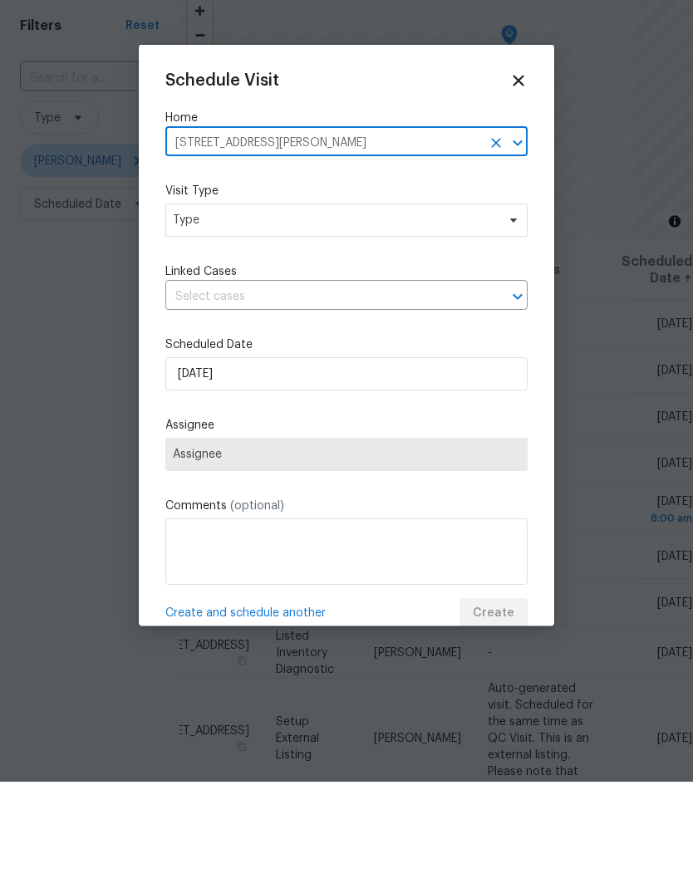
scroll to position [62, 0]
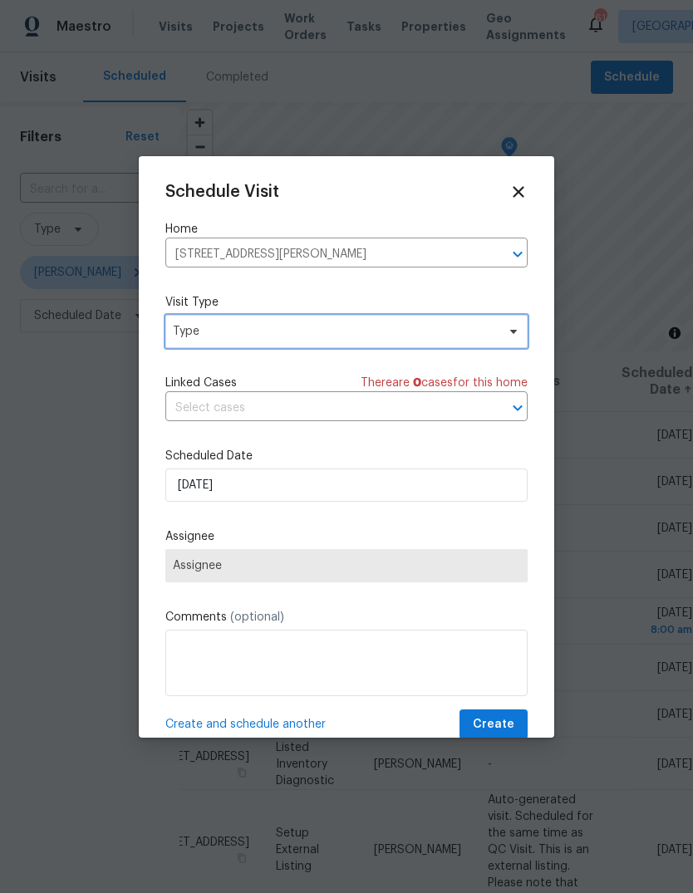
click at [494, 326] on span "Type" at bounding box center [334, 331] width 323 height 17
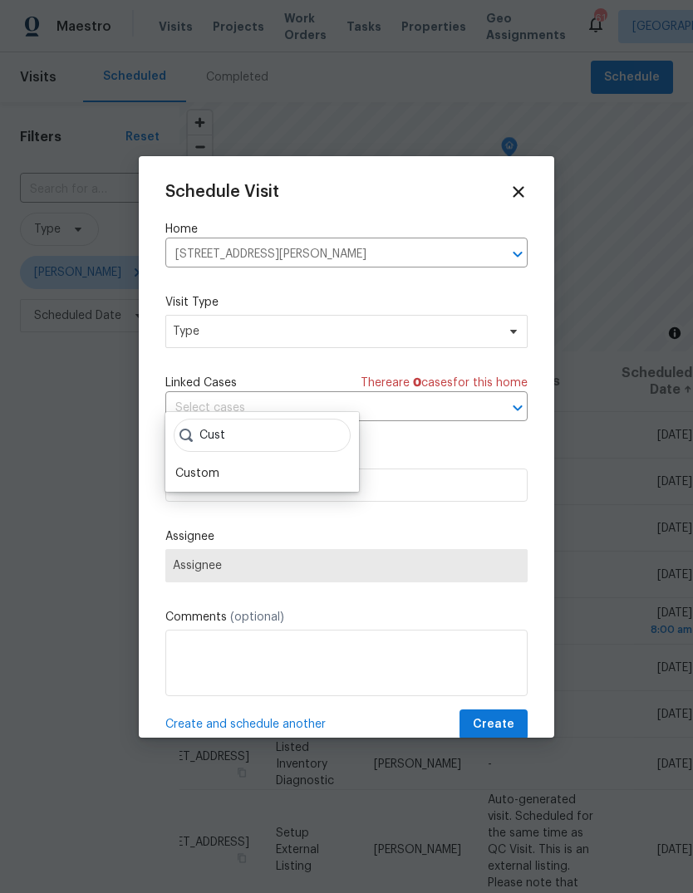
type input "Cust"
click at [191, 465] on div "Custom" at bounding box center [197, 473] width 44 height 17
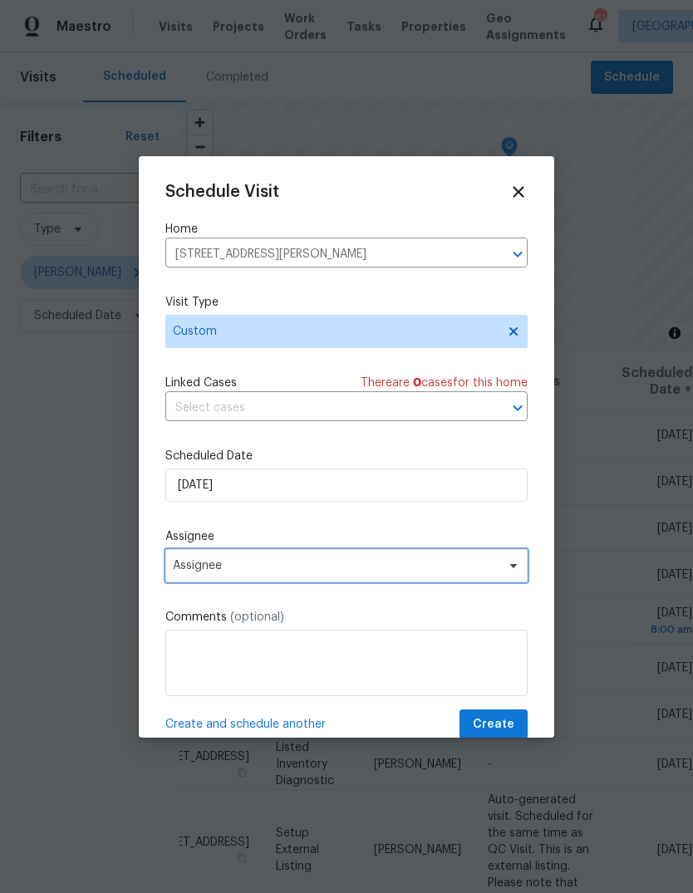
click at [468, 576] on span "Assignee" at bounding box center [346, 565] width 362 height 33
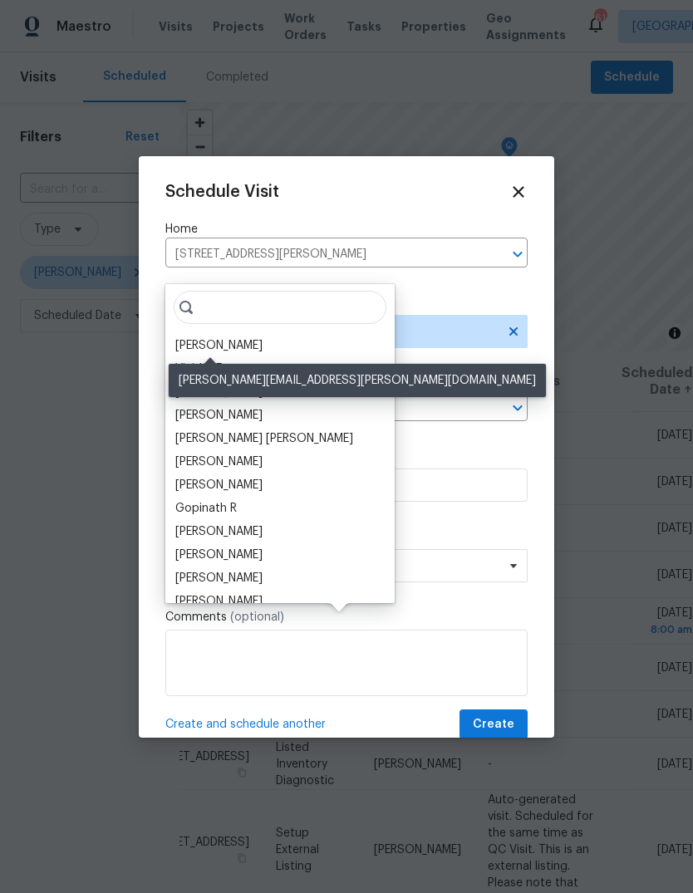
click at [194, 337] on div "[PERSON_NAME]" at bounding box center [218, 345] width 87 height 17
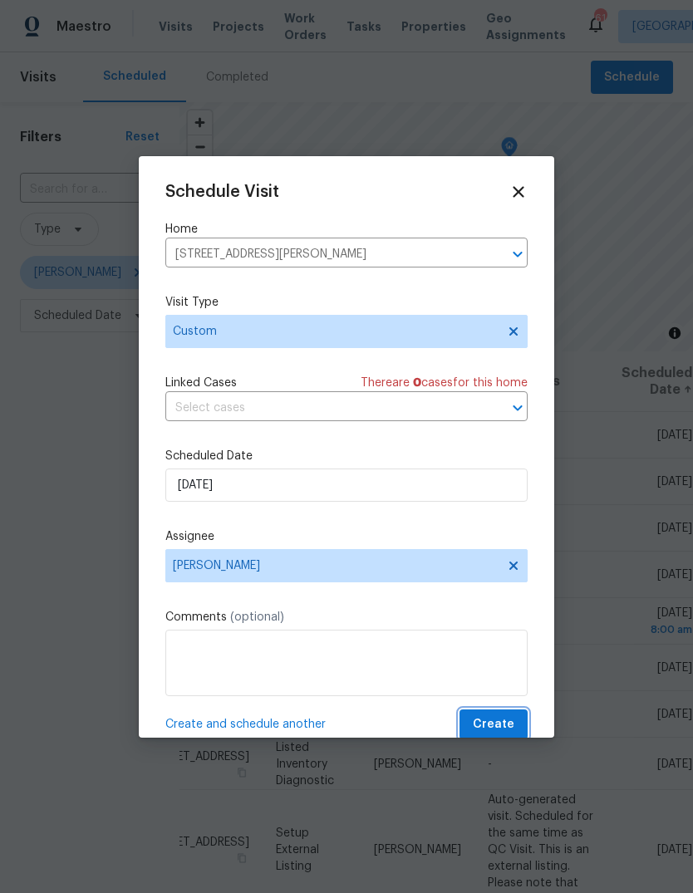
click at [517, 718] on button "Create" at bounding box center [493, 724] width 68 height 31
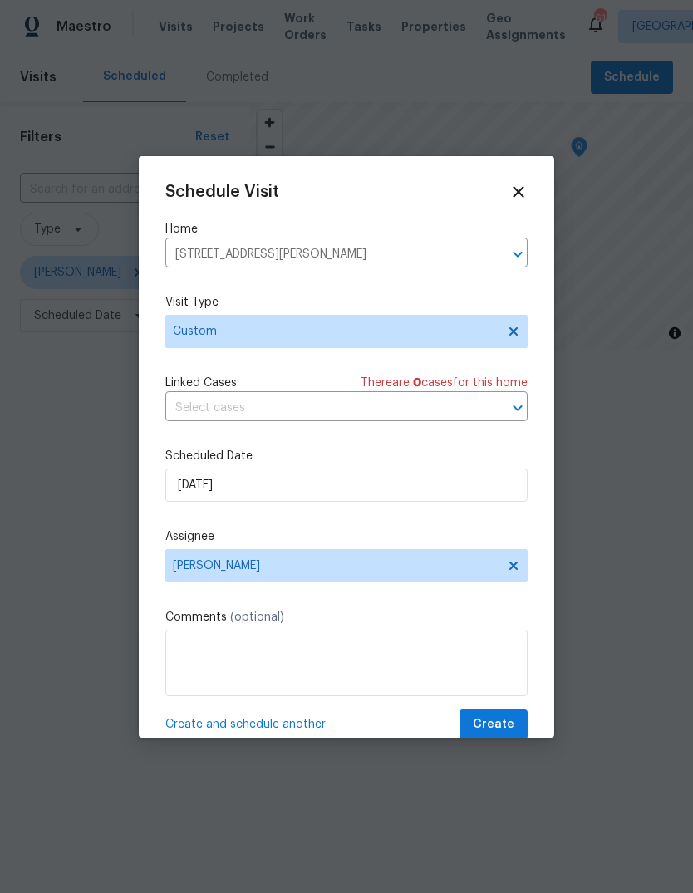
scroll to position [0, 0]
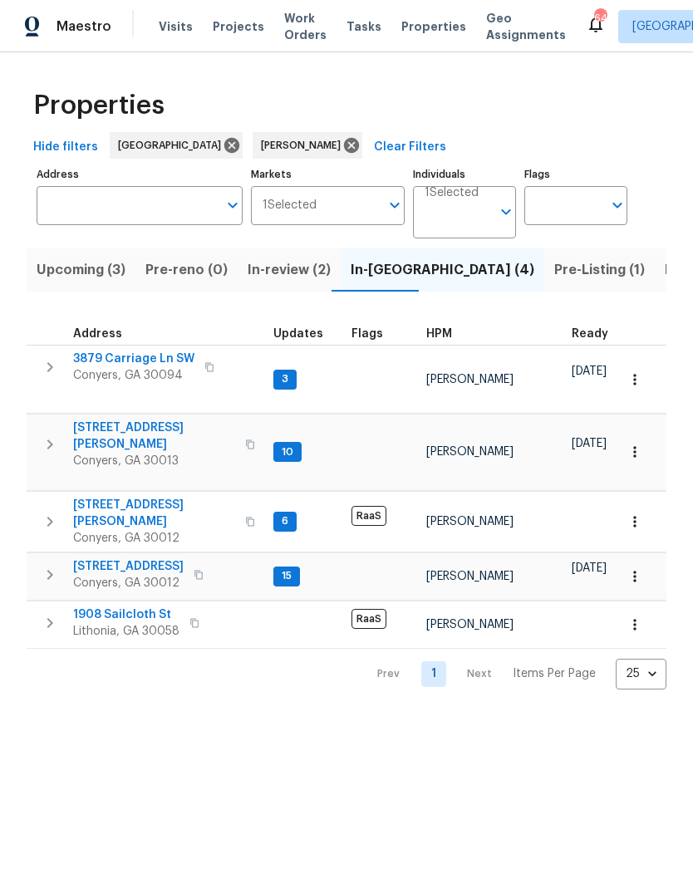
click at [260, 272] on span "In-review (2)" at bounding box center [289, 269] width 83 height 23
